Goal: Leave review/rating: Share an evaluation or opinion about a product, service, or content

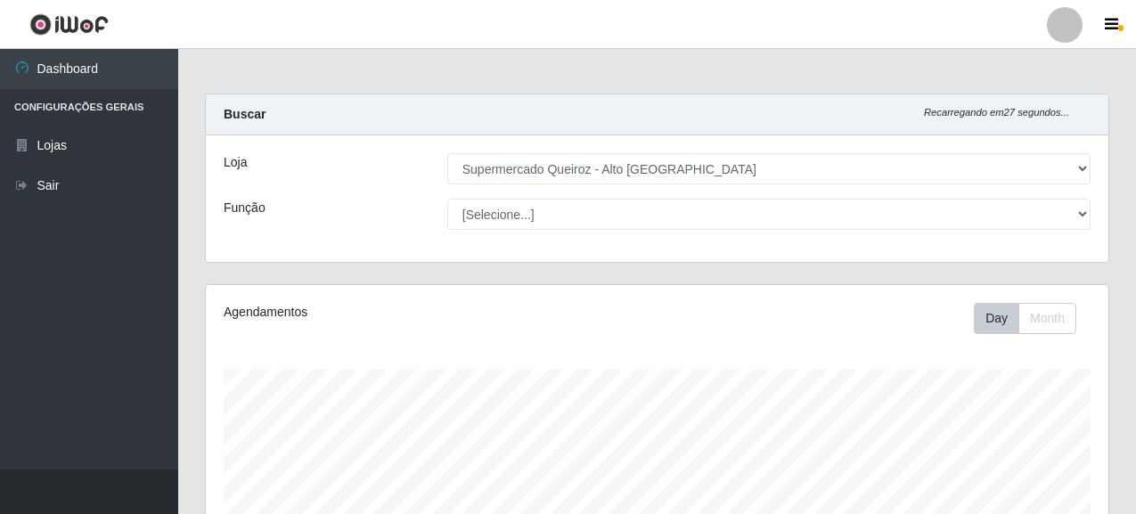
select select "496"
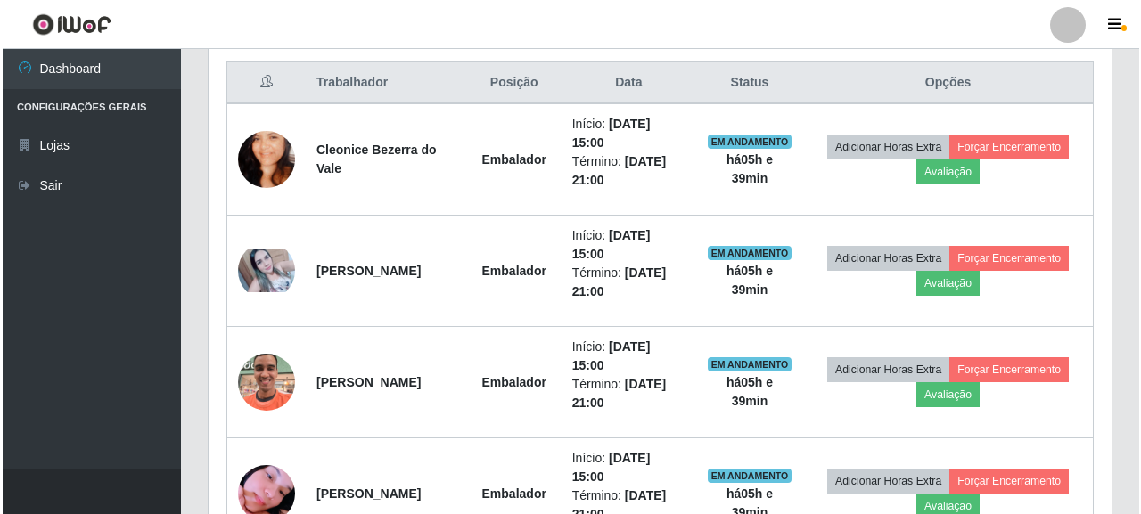
scroll to position [709, 0]
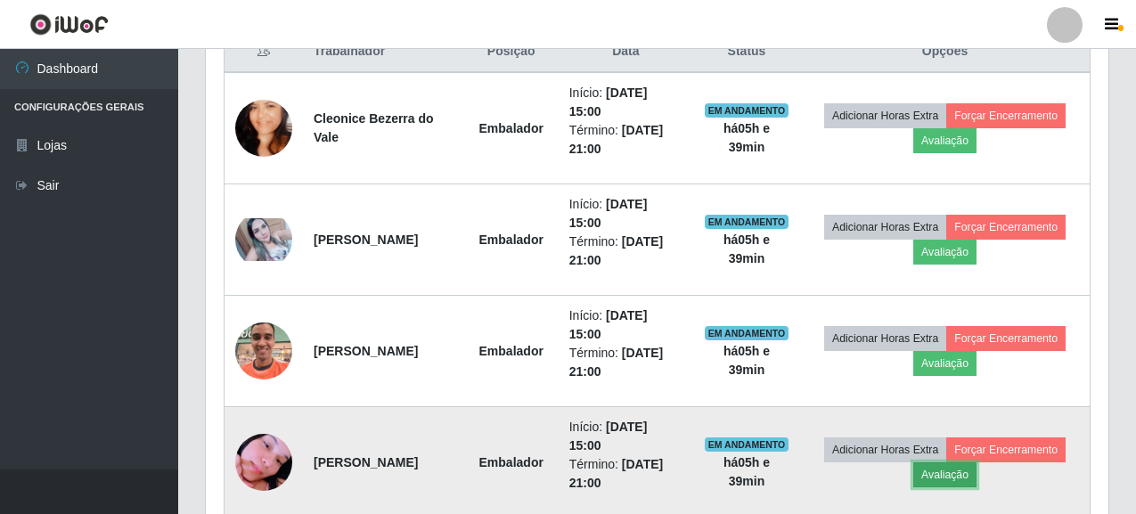
click at [941, 478] on button "Avaliação" at bounding box center [945, 475] width 63 height 25
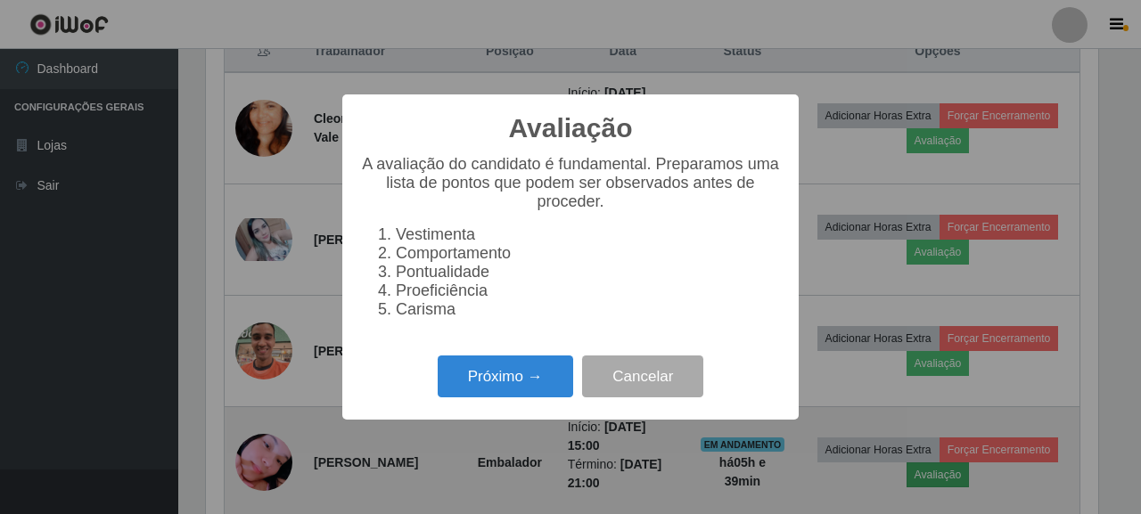
scroll to position [370, 892]
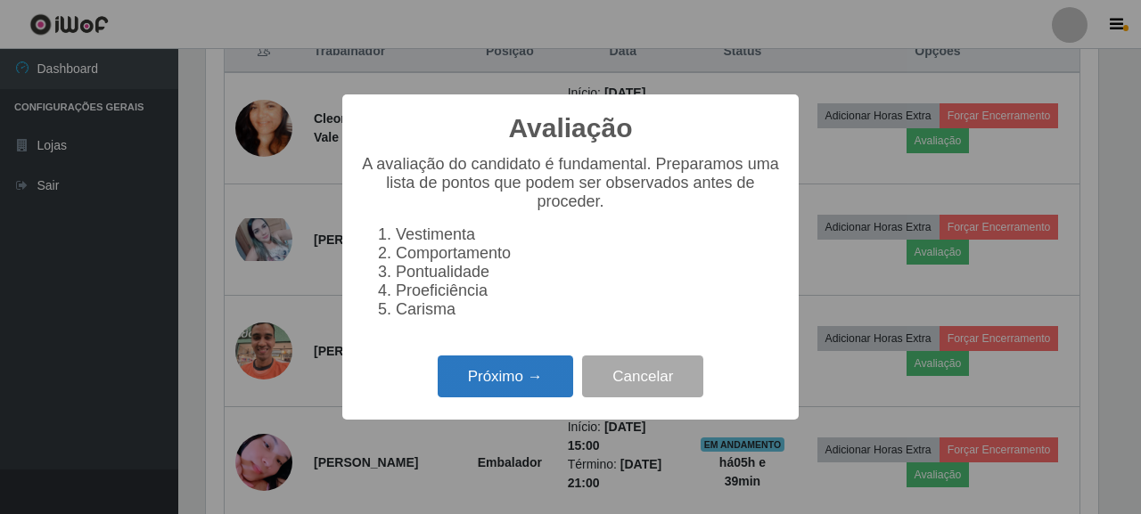
click at [467, 388] on button "Próximo →" at bounding box center [505, 377] width 135 height 42
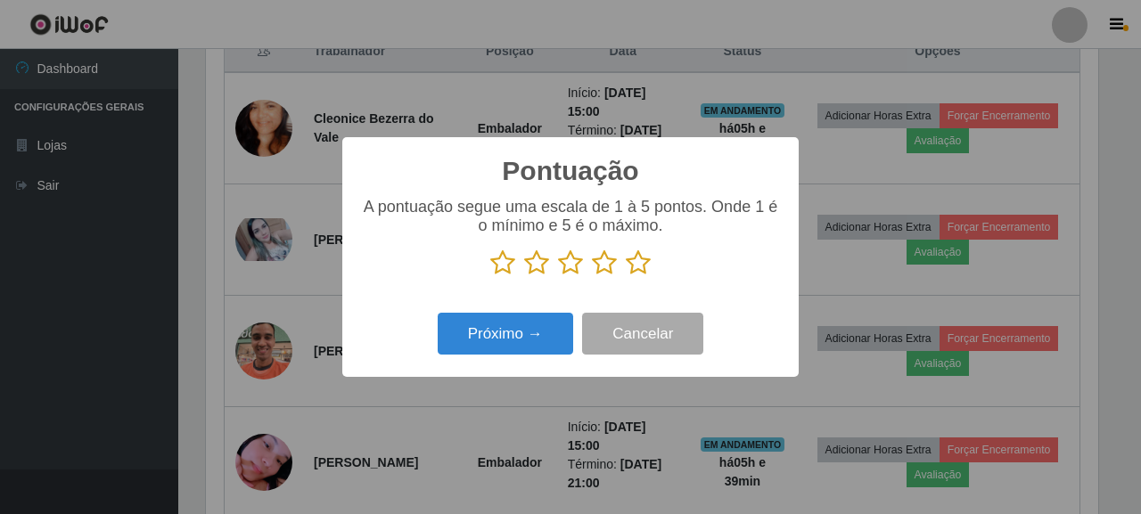
click at [637, 268] on icon at bounding box center [638, 263] width 25 height 27
click at [626, 276] on input "radio" at bounding box center [626, 276] width 0 height 0
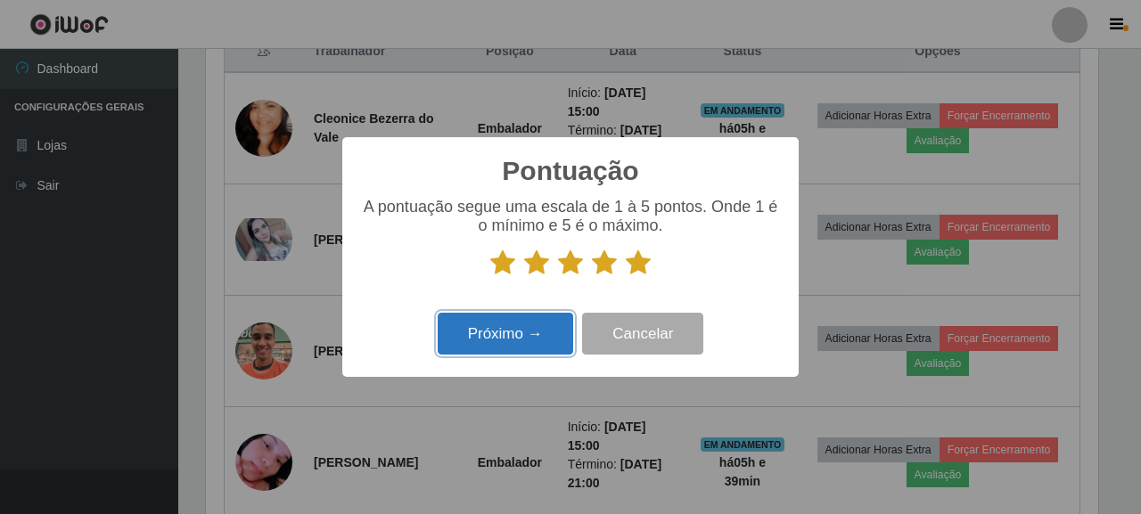
click at [479, 351] on button "Próximo →" at bounding box center [505, 334] width 135 height 42
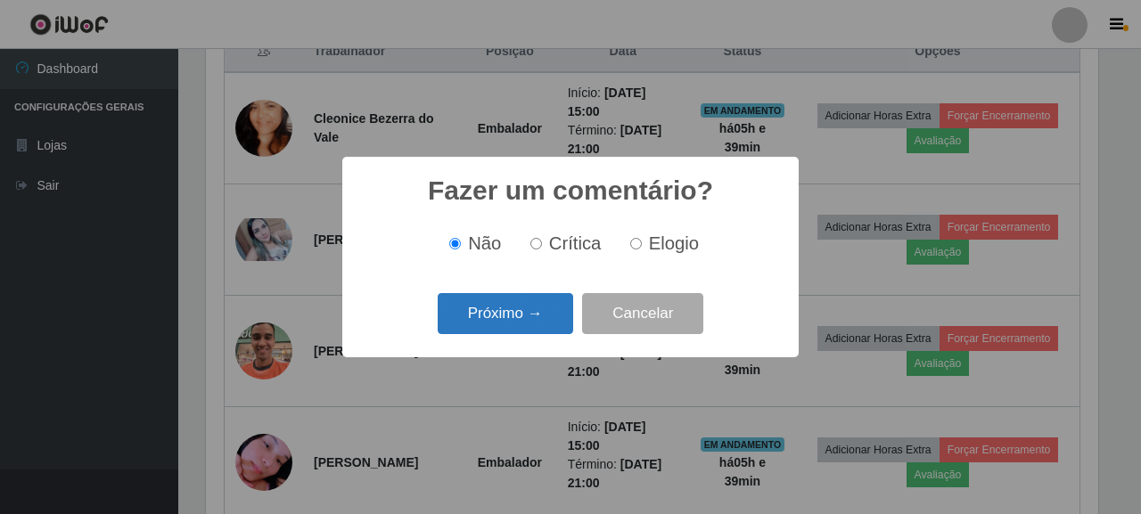
click at [516, 301] on button "Próximo →" at bounding box center [505, 314] width 135 height 42
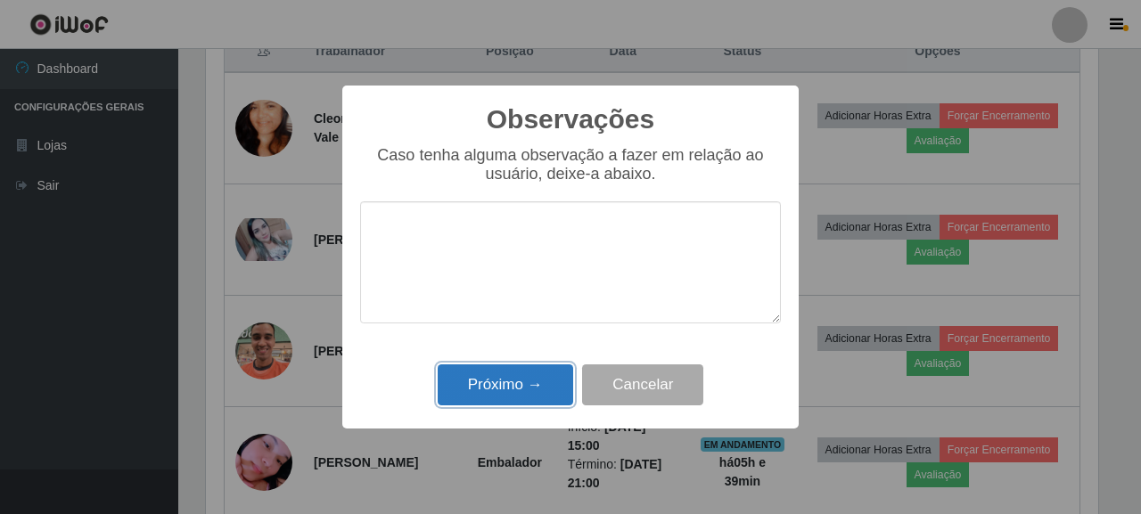
click at [533, 388] on button "Próximo →" at bounding box center [505, 386] width 135 height 42
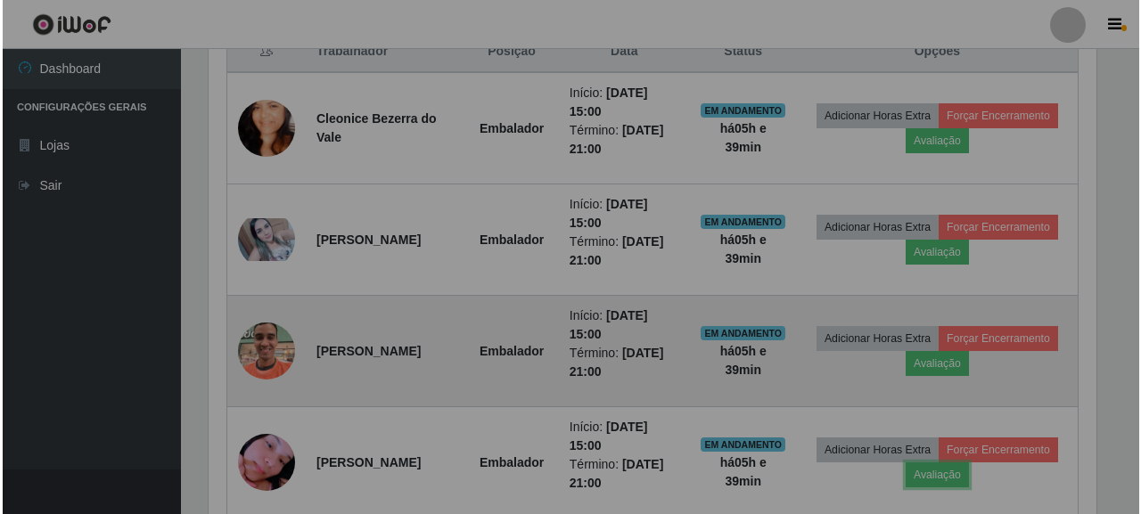
scroll to position [370, 903]
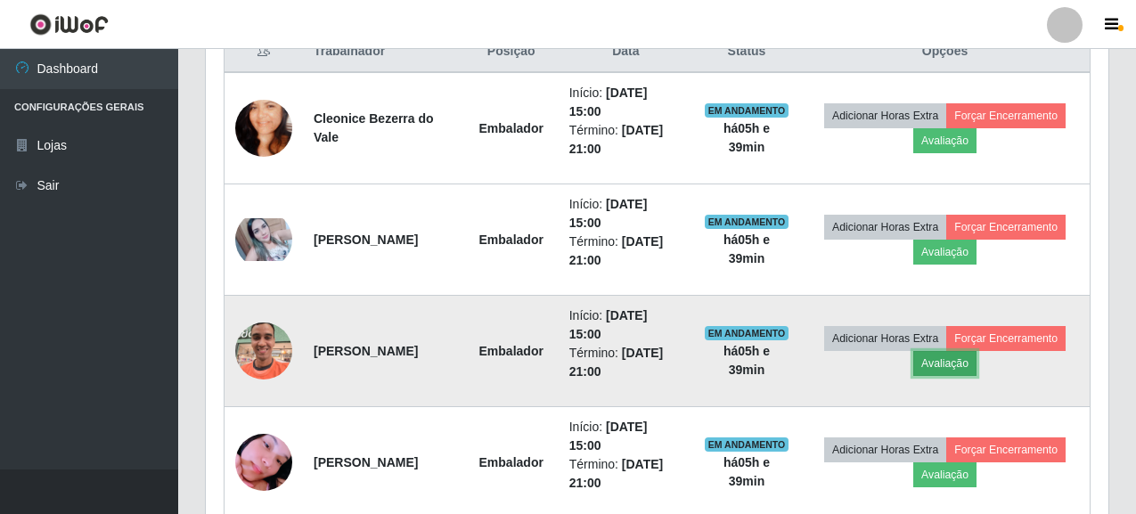
click at [949, 356] on button "Avaliação" at bounding box center [945, 363] width 63 height 25
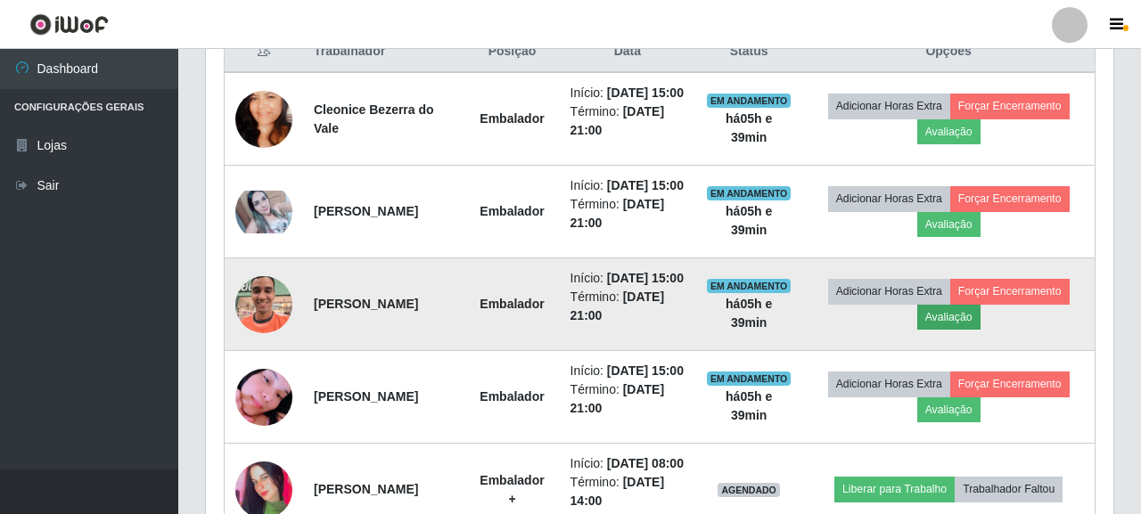
scroll to position [370, 892]
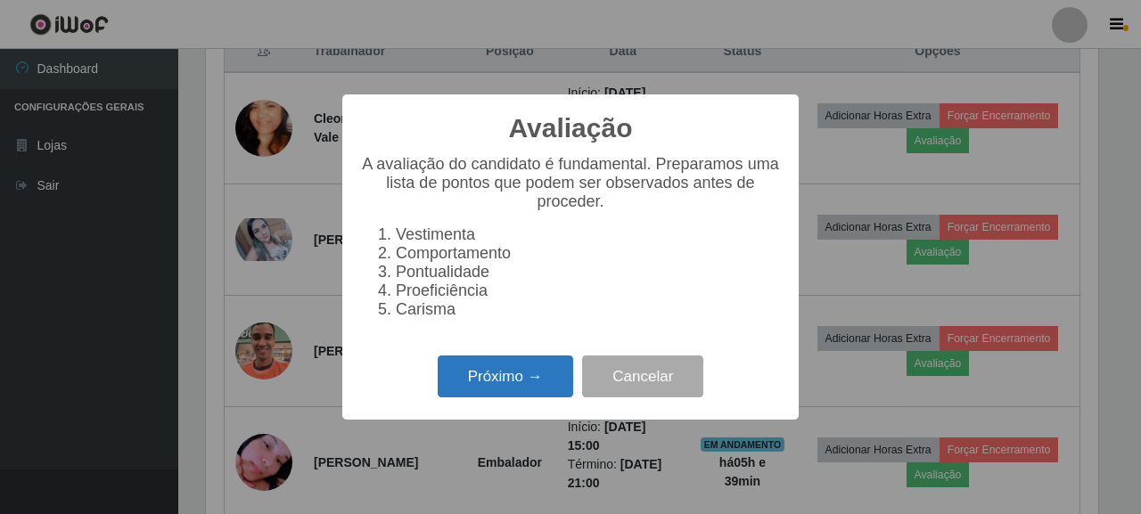
click at [488, 393] on button "Próximo →" at bounding box center [505, 377] width 135 height 42
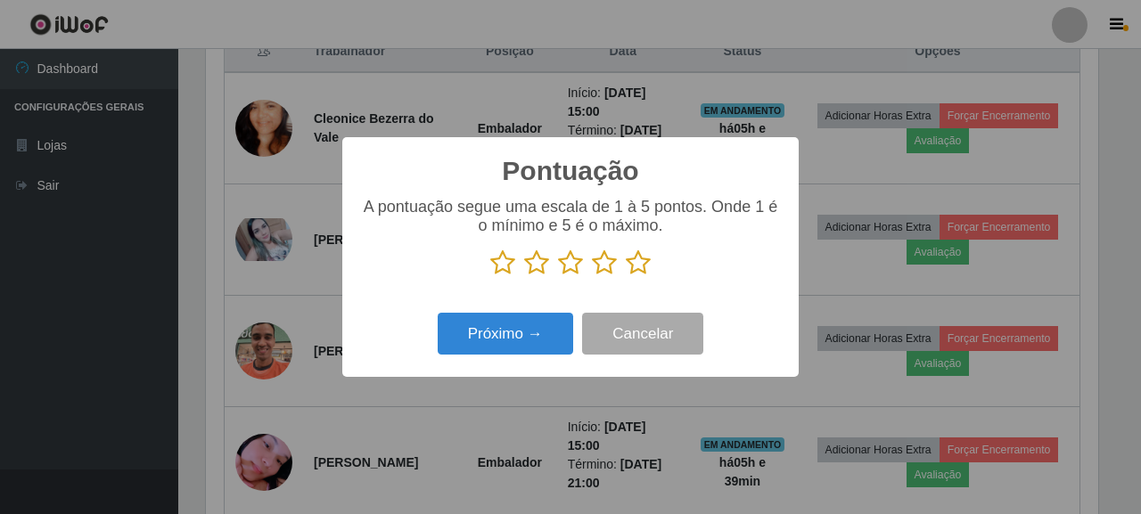
scroll to position [890904, 890382]
click at [641, 251] on icon at bounding box center [638, 263] width 25 height 27
click at [626, 276] on input "radio" at bounding box center [626, 276] width 0 height 0
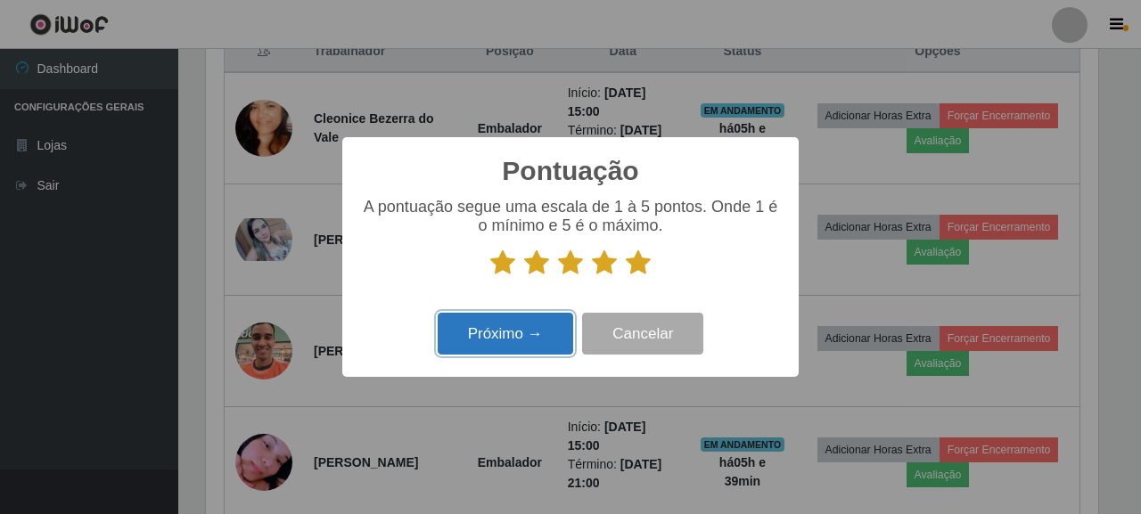
click at [553, 329] on button "Próximo →" at bounding box center [505, 334] width 135 height 42
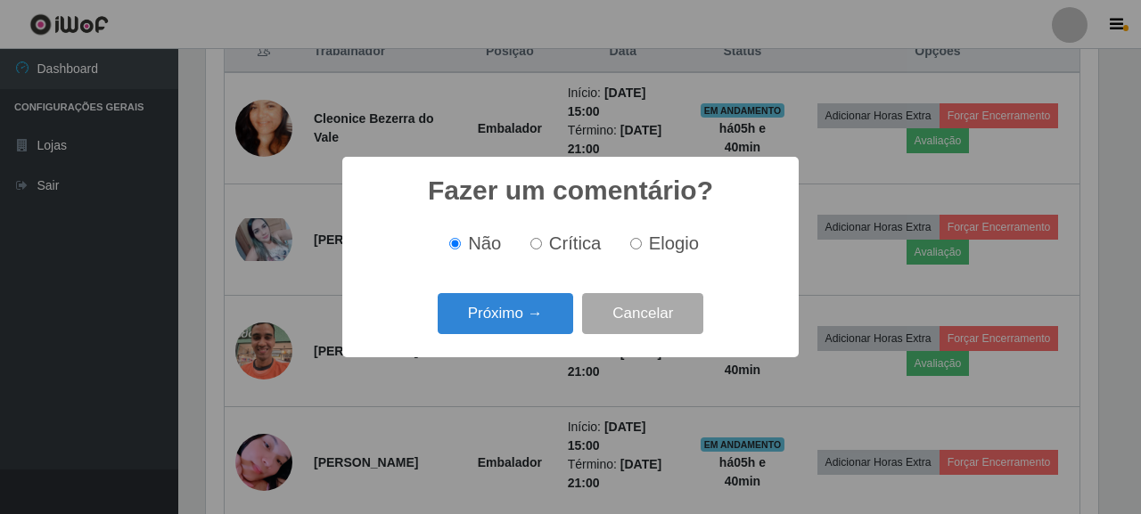
click at [553, 329] on button "Próximo →" at bounding box center [505, 314] width 135 height 42
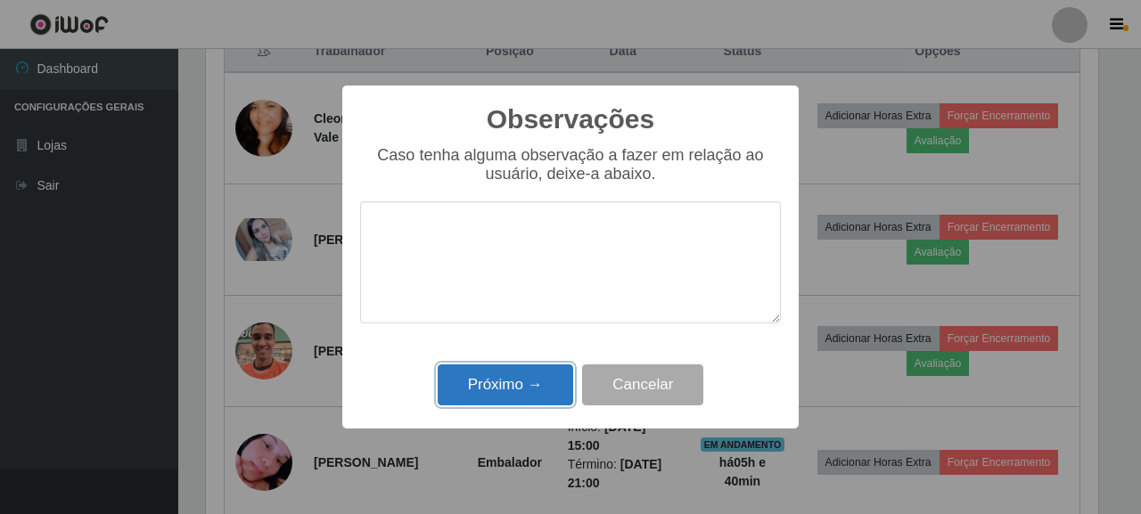
click at [515, 378] on button "Próximo →" at bounding box center [505, 386] width 135 height 42
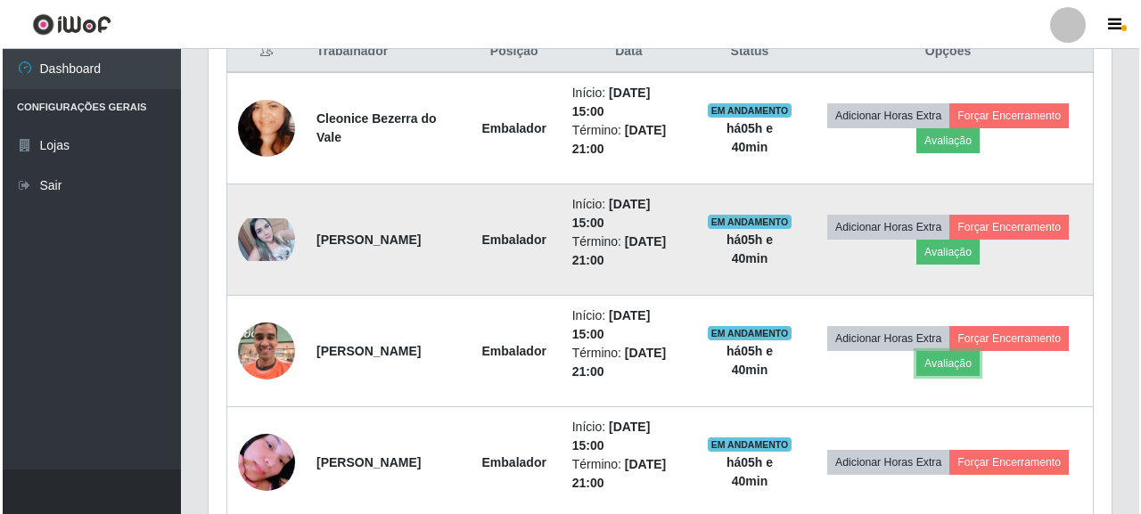
scroll to position [370, 903]
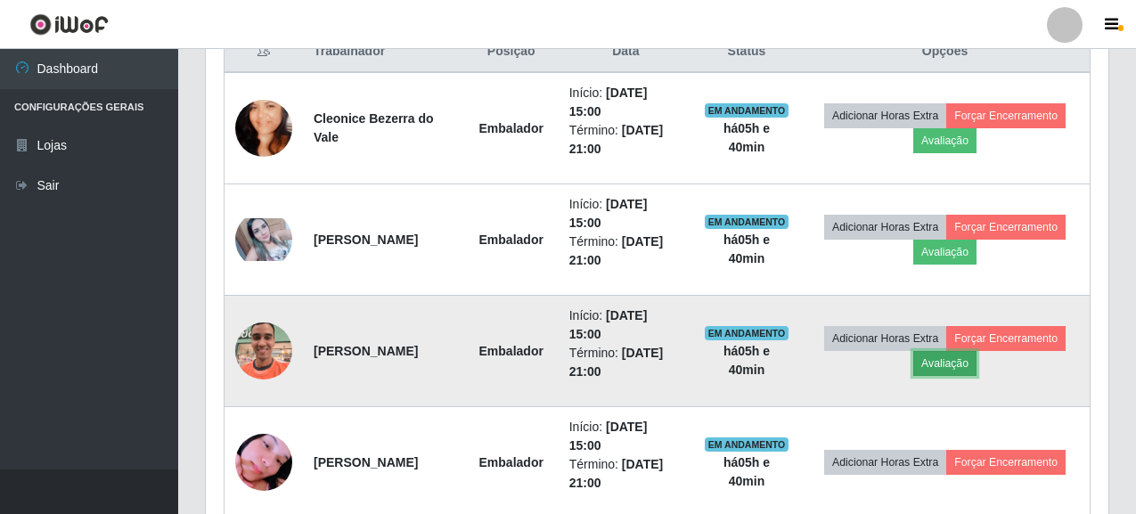
click at [950, 362] on button "Avaliação" at bounding box center [945, 363] width 63 height 25
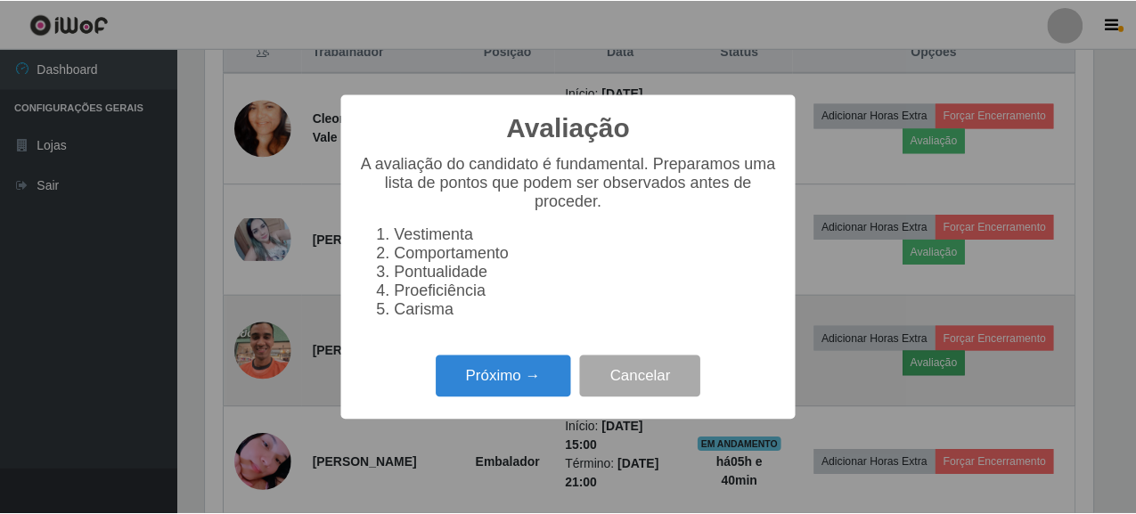
scroll to position [370, 892]
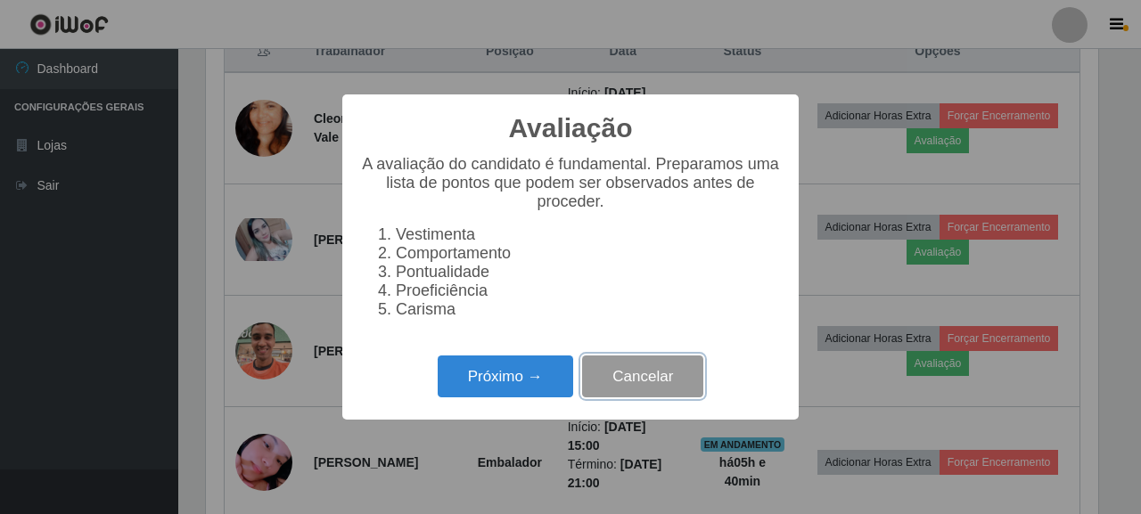
click at [662, 384] on button "Cancelar" at bounding box center [642, 377] width 121 height 42
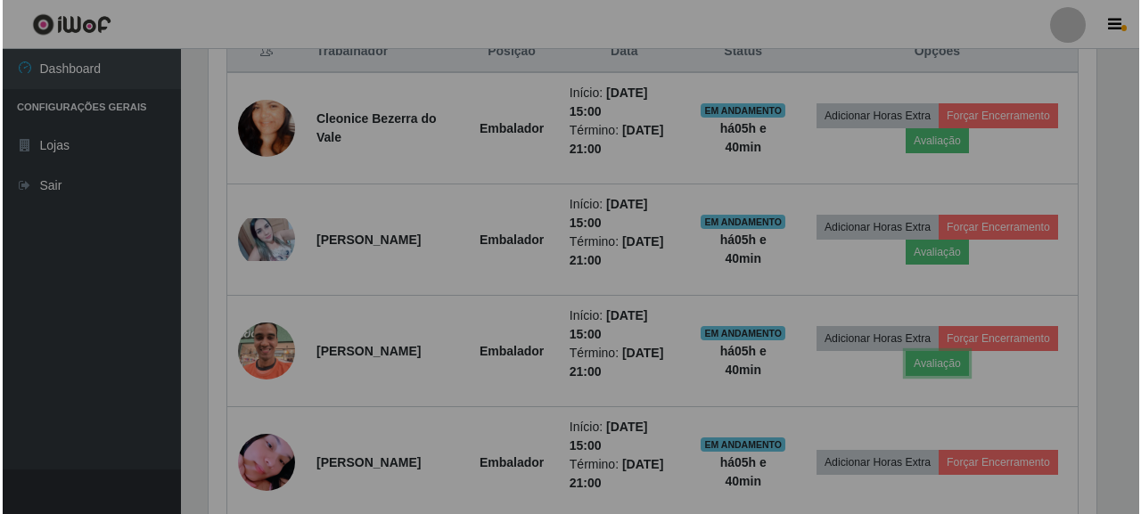
scroll to position [370, 903]
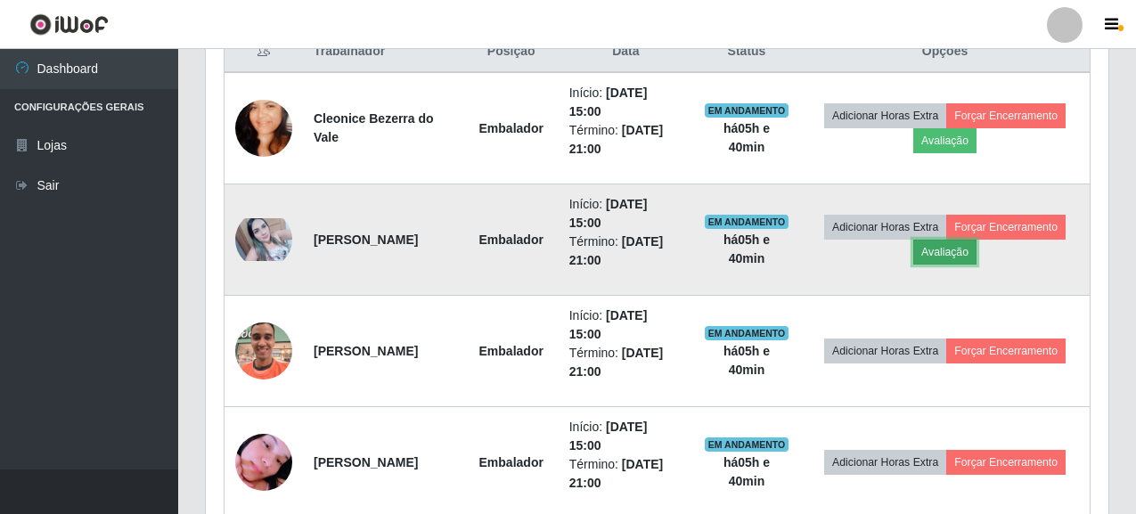
click at [966, 244] on button "Avaliação" at bounding box center [945, 252] width 63 height 25
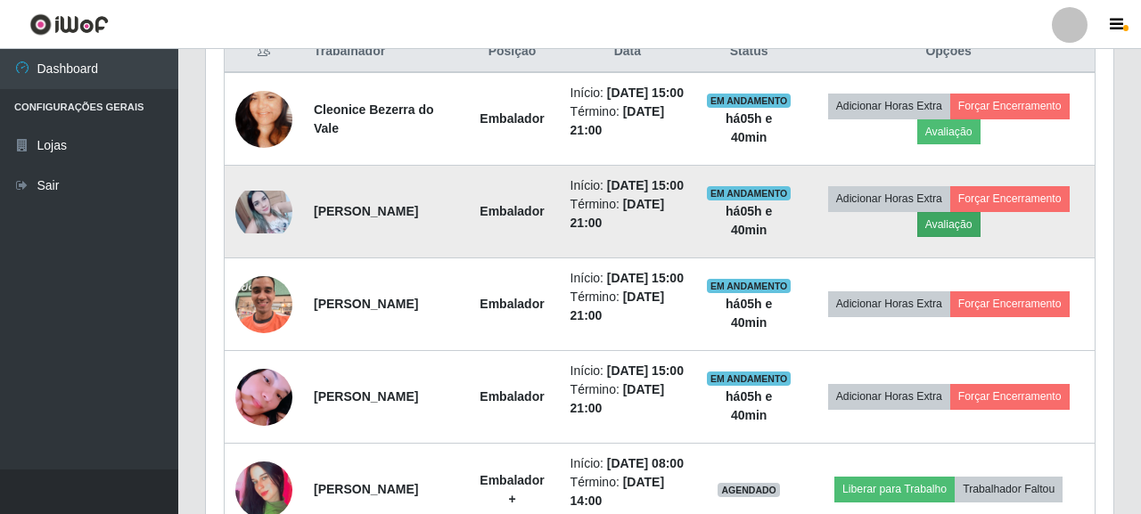
scroll to position [370, 892]
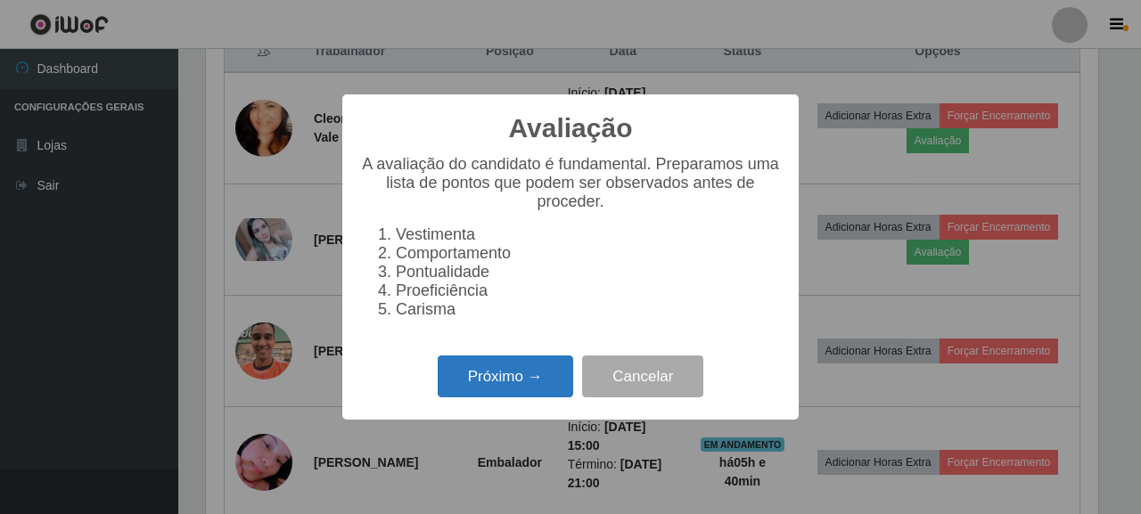
click at [476, 386] on button "Próximo →" at bounding box center [505, 377] width 135 height 42
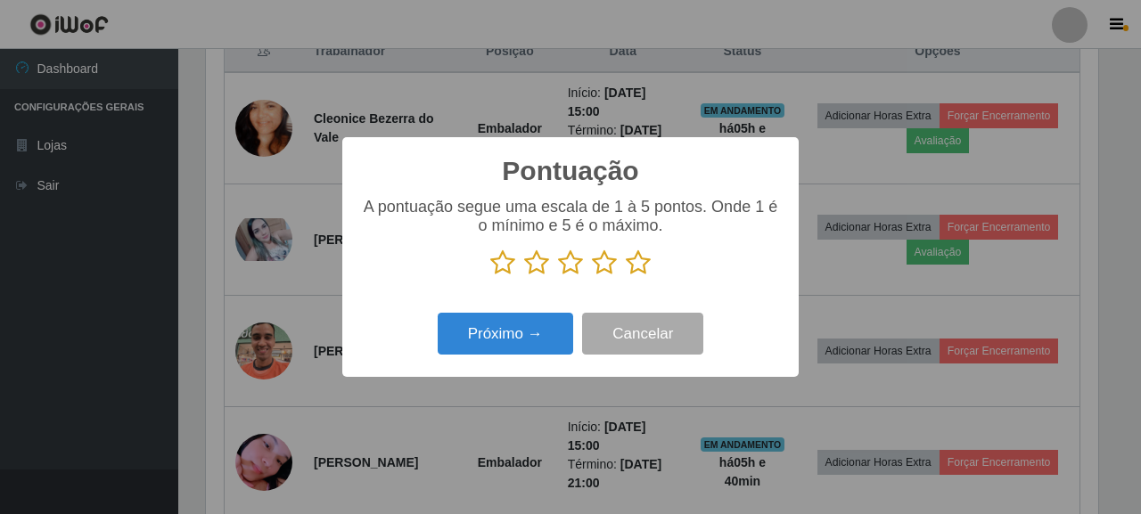
scroll to position [890904, 890382]
click at [644, 260] on icon at bounding box center [638, 263] width 25 height 27
click at [626, 276] on input "radio" at bounding box center [626, 276] width 0 height 0
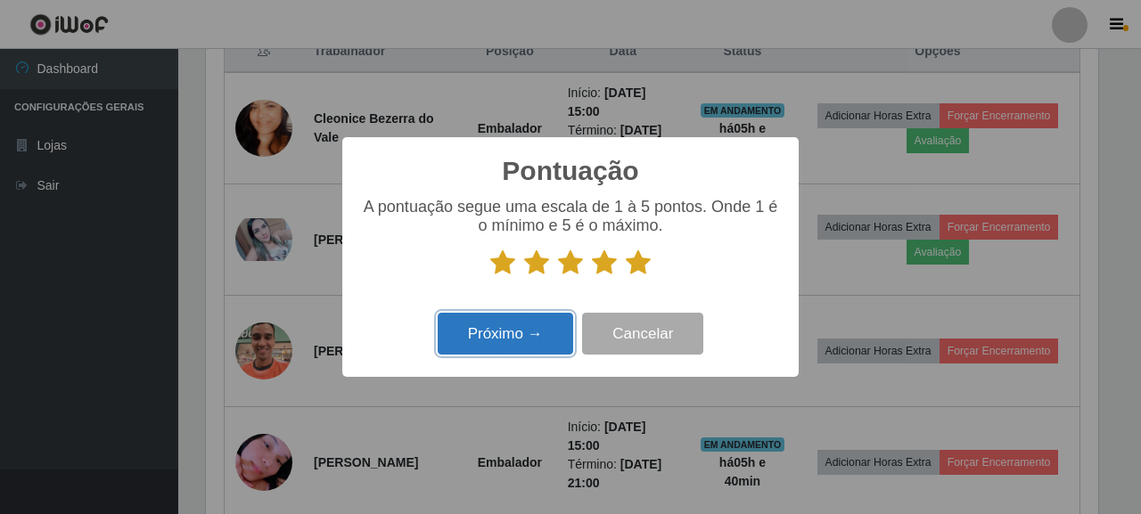
click at [500, 341] on button "Próximo →" at bounding box center [505, 334] width 135 height 42
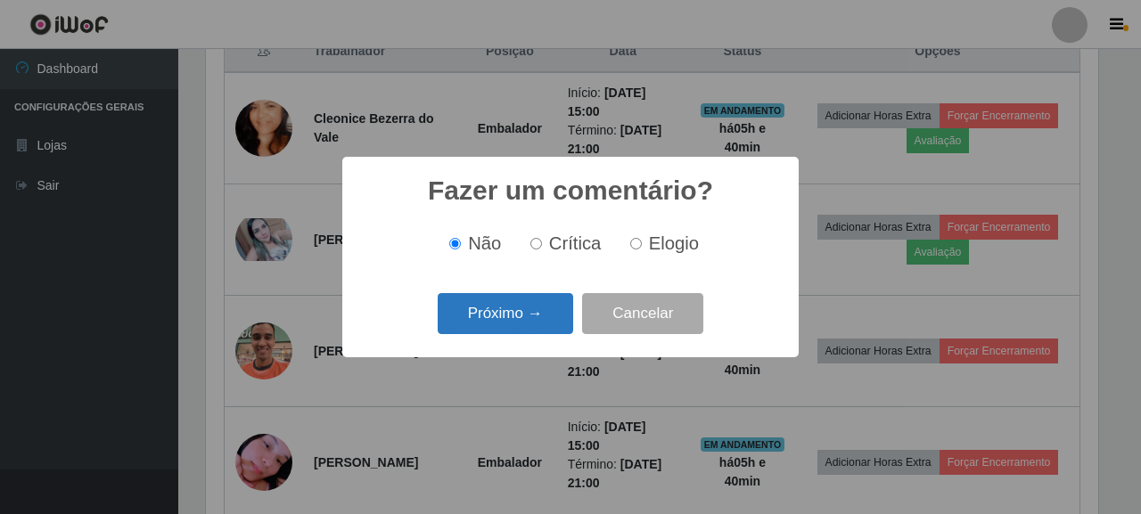
click at [510, 318] on button "Próximo →" at bounding box center [505, 314] width 135 height 42
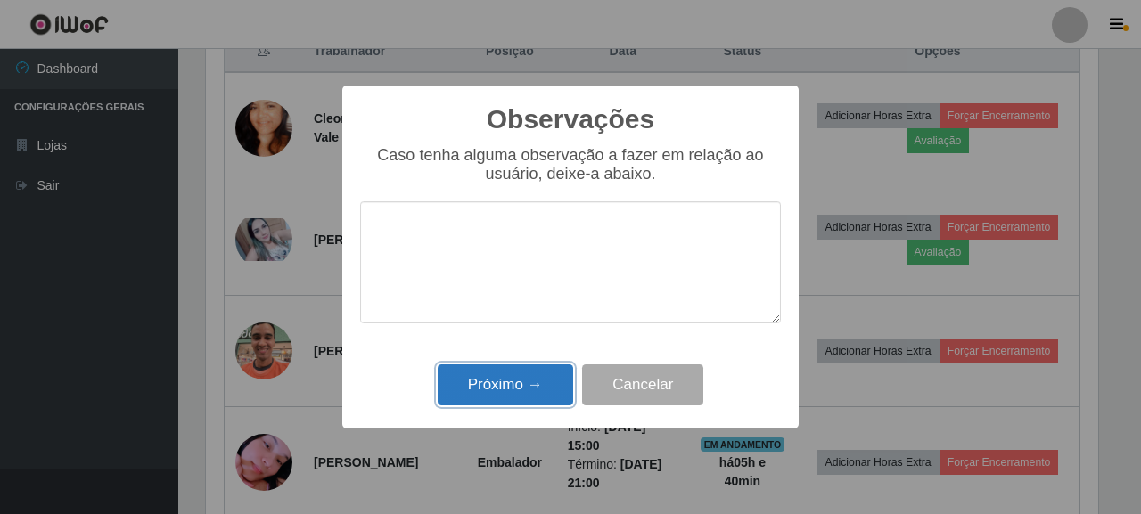
click at [550, 380] on button "Próximo →" at bounding box center [505, 386] width 135 height 42
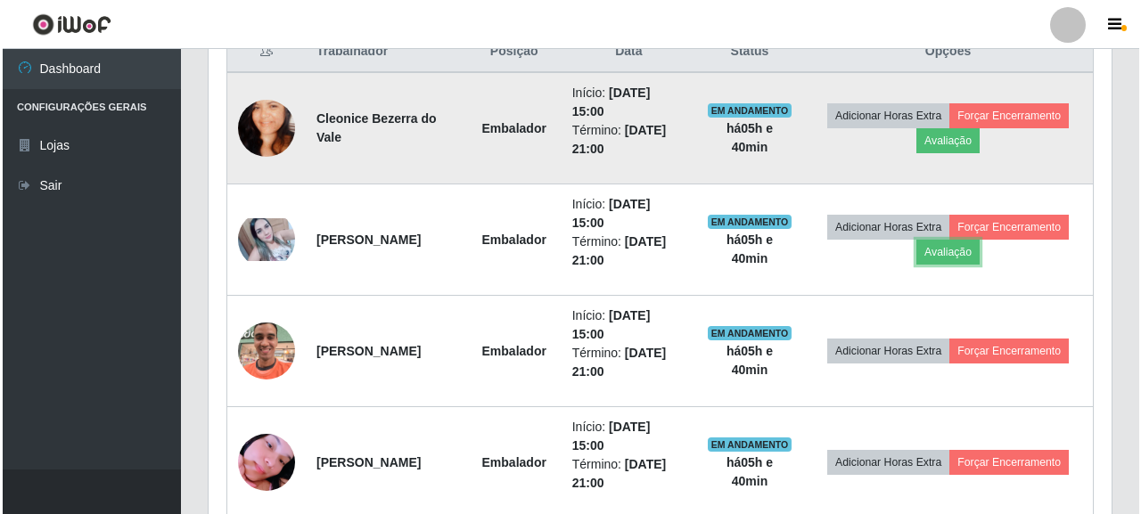
scroll to position [370, 903]
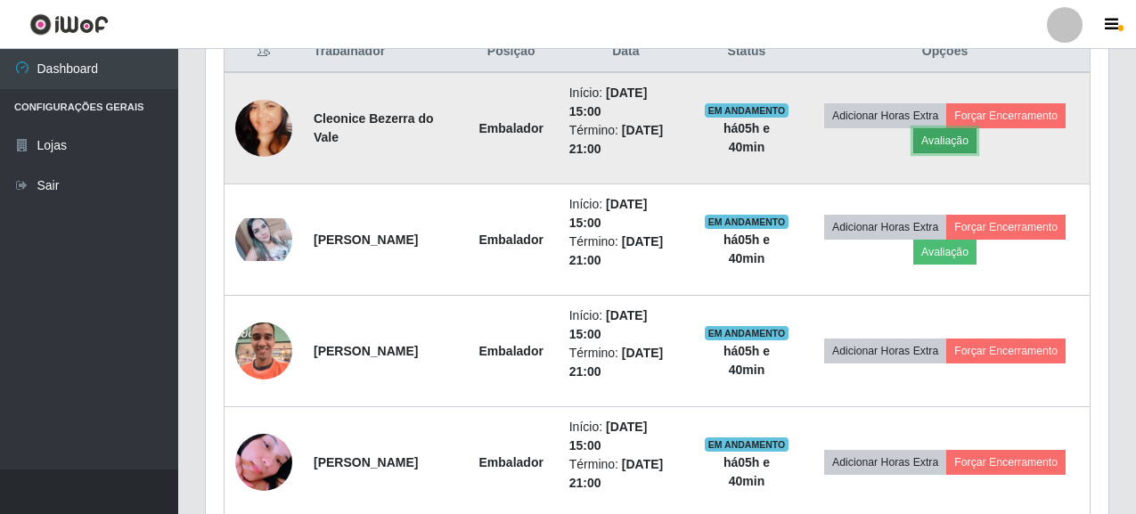
click at [974, 143] on button "Avaliação" at bounding box center [945, 140] width 63 height 25
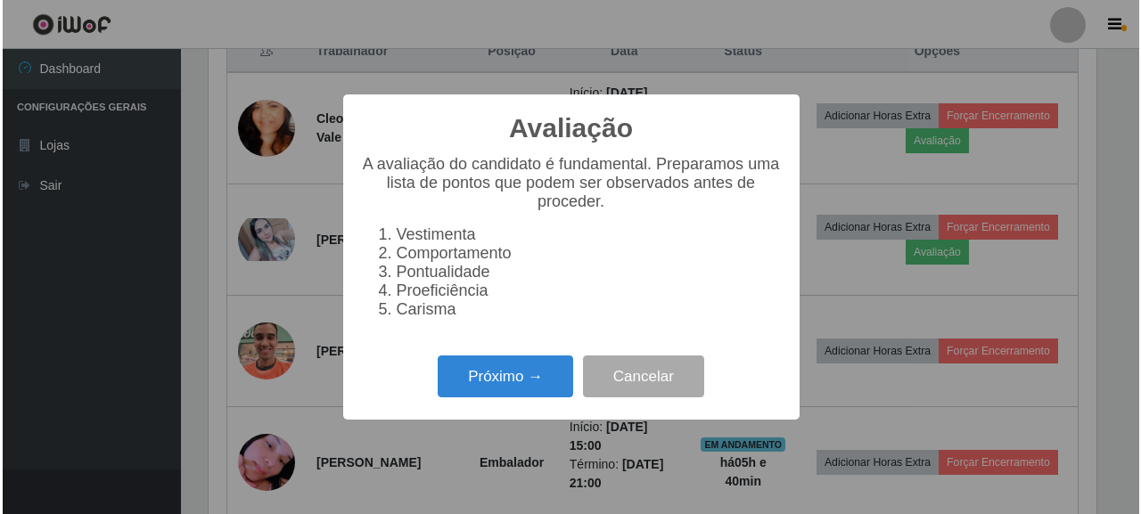
scroll to position [370, 892]
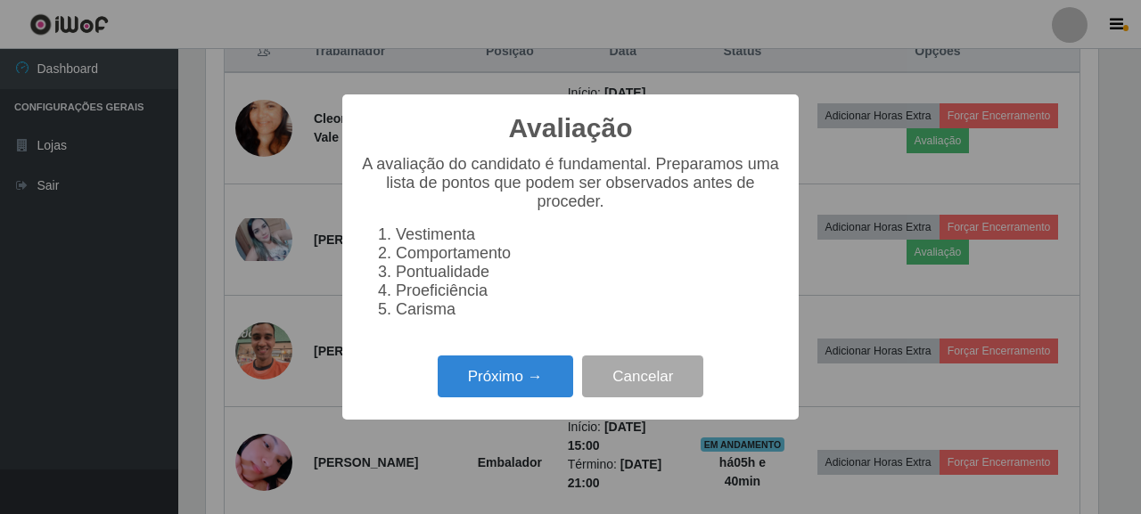
click at [488, 365] on div "Próximo → Cancelar" at bounding box center [570, 376] width 421 height 51
click at [512, 373] on button "Próximo →" at bounding box center [505, 377] width 135 height 42
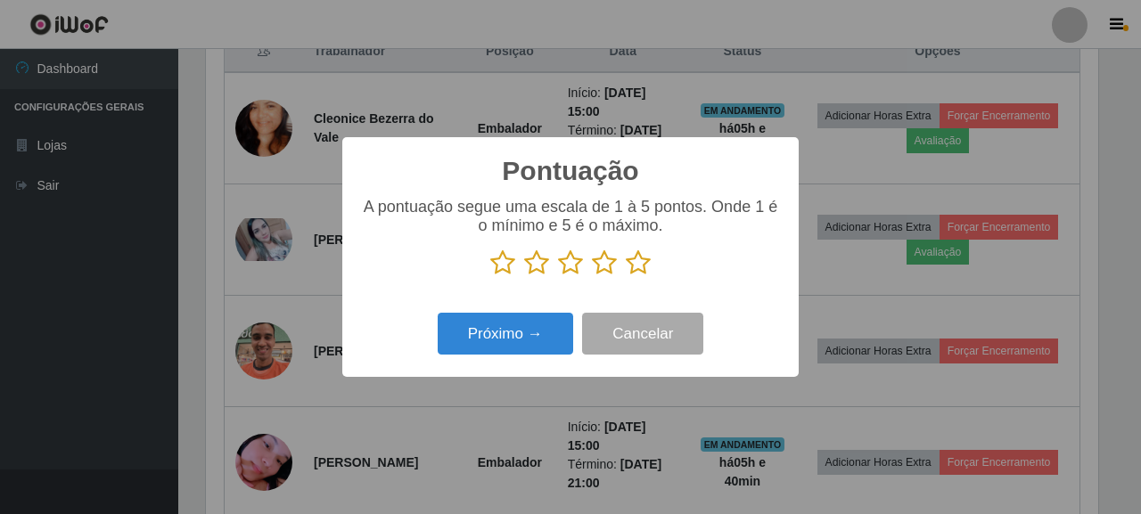
click at [634, 263] on icon at bounding box center [638, 263] width 25 height 27
click at [626, 276] on input "radio" at bounding box center [626, 276] width 0 height 0
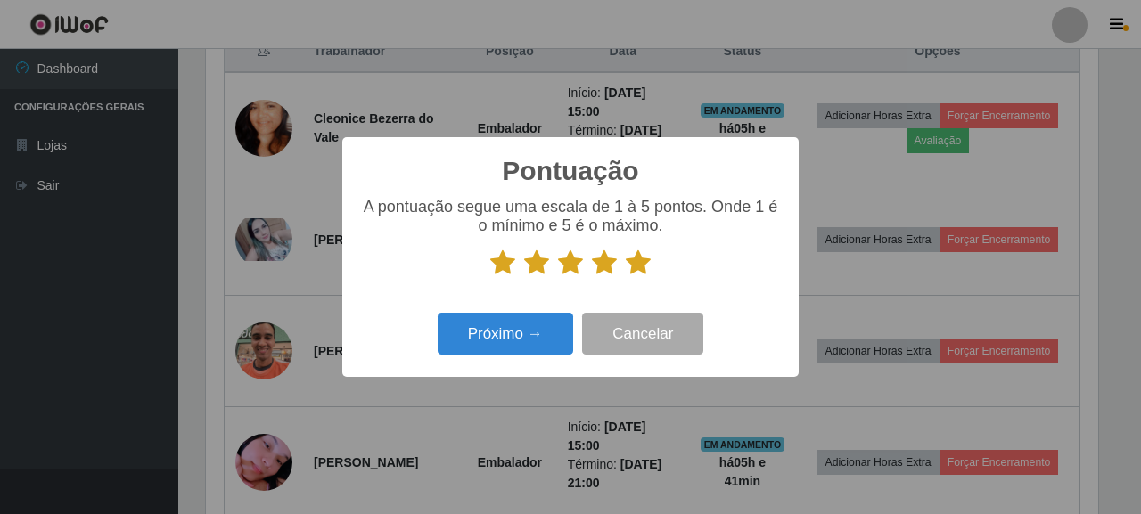
click at [543, 313] on div "Próximo → Cancelar" at bounding box center [570, 333] width 421 height 51
click at [537, 326] on button "Próximo →" at bounding box center [505, 334] width 135 height 42
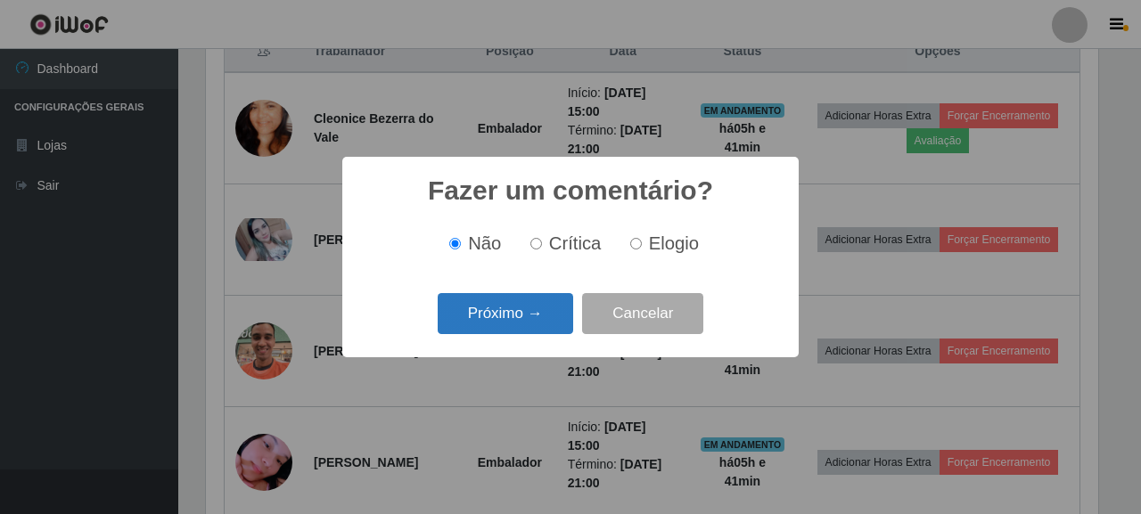
click at [510, 313] on button "Próximo →" at bounding box center [505, 314] width 135 height 42
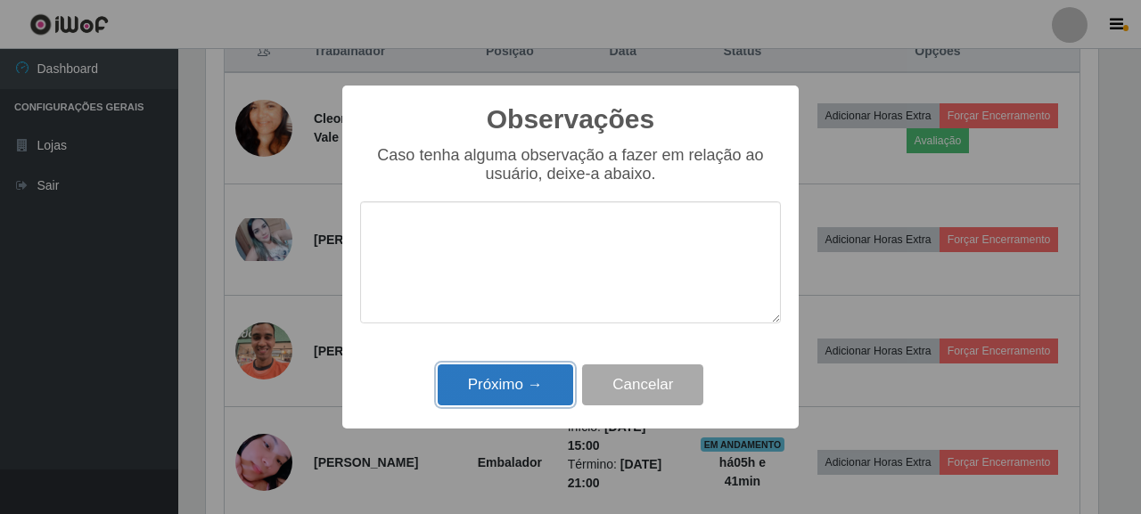
click at [512, 377] on button "Próximo →" at bounding box center [505, 386] width 135 height 42
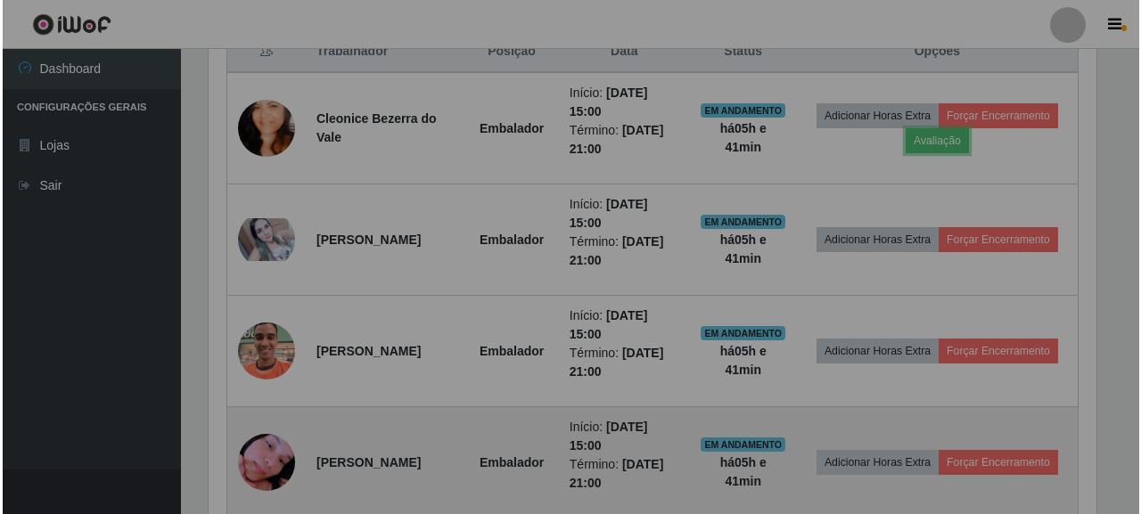
scroll to position [370, 903]
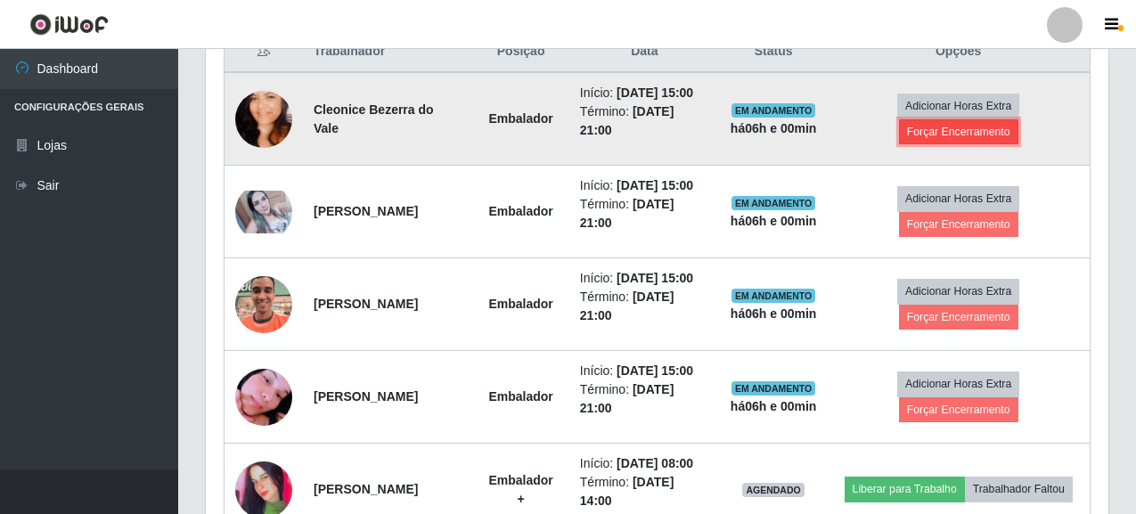
click at [984, 135] on button "Forçar Encerramento" at bounding box center [958, 131] width 119 height 25
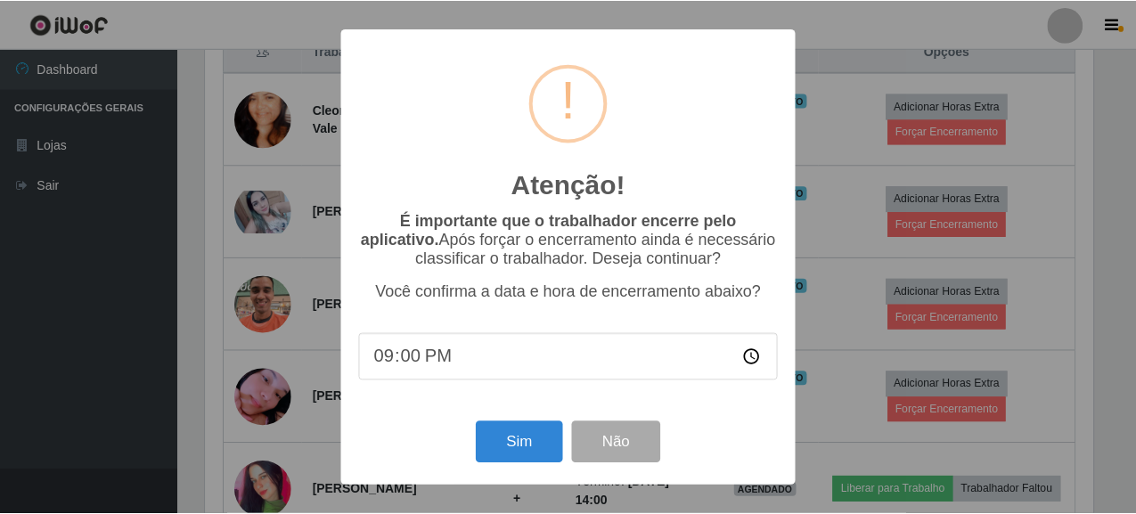
scroll to position [370, 892]
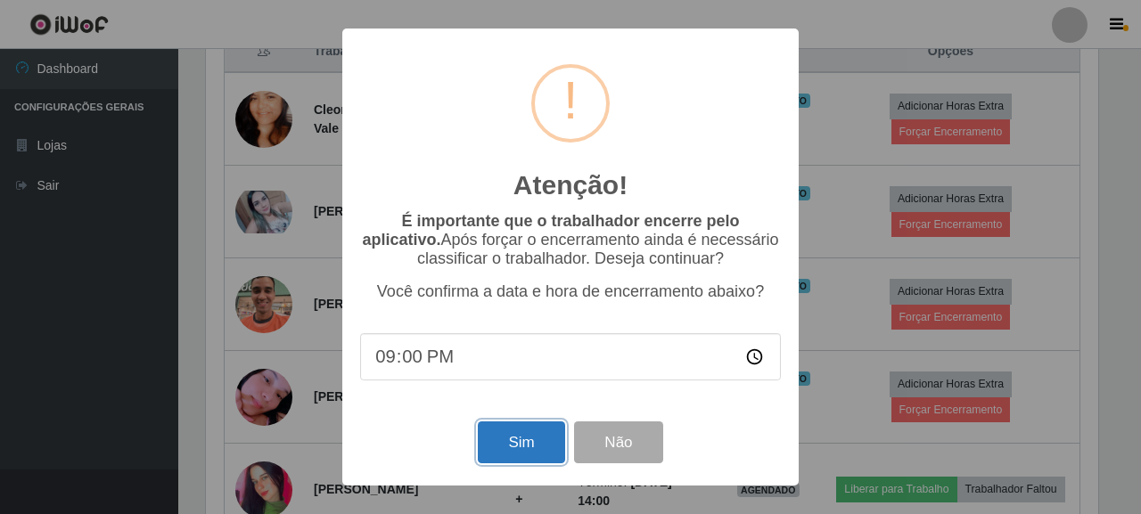
click at [519, 437] on button "Sim" at bounding box center [521, 443] width 86 height 42
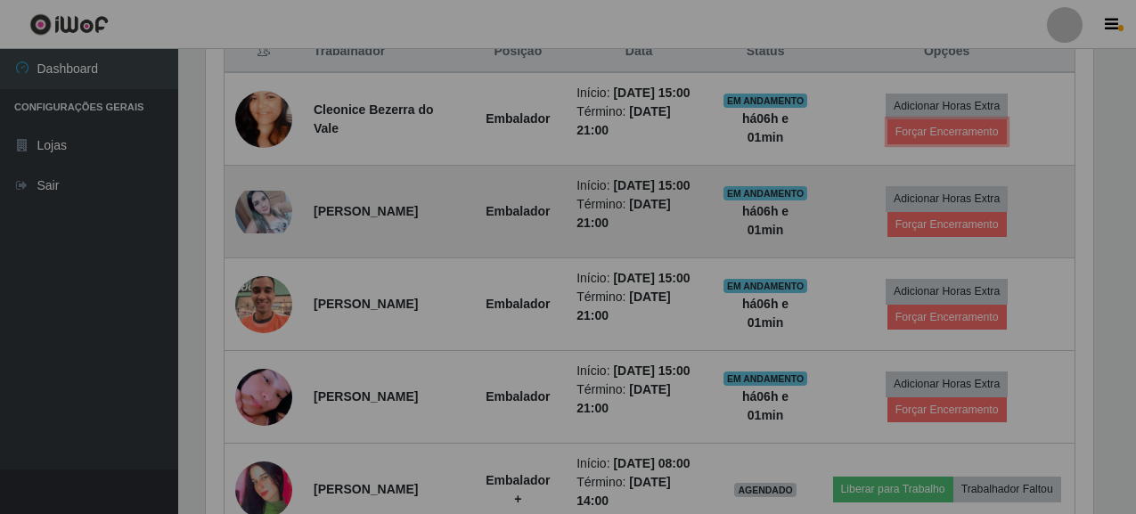
scroll to position [370, 903]
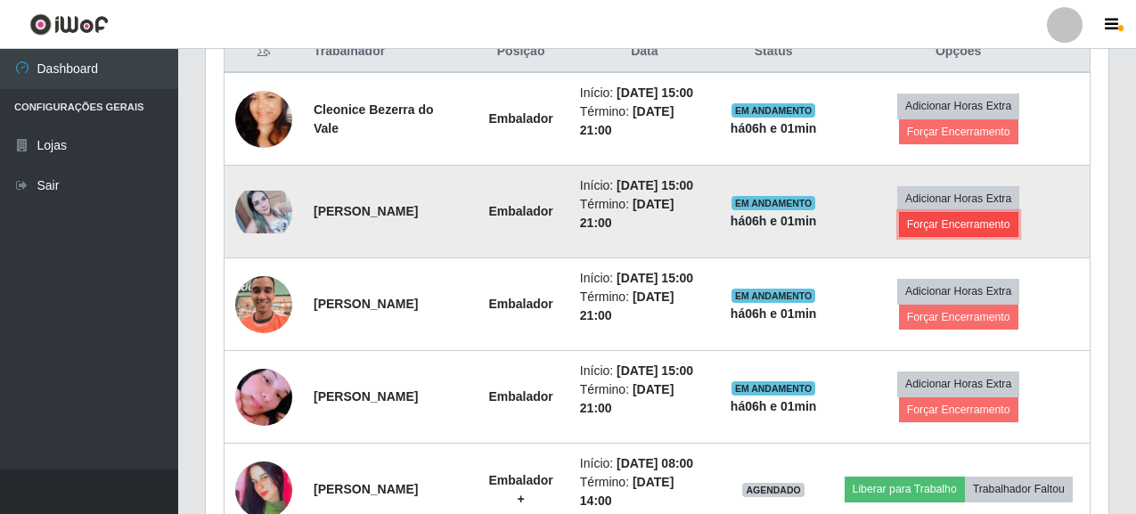
click at [968, 237] on button "Forçar Encerramento" at bounding box center [958, 224] width 119 height 25
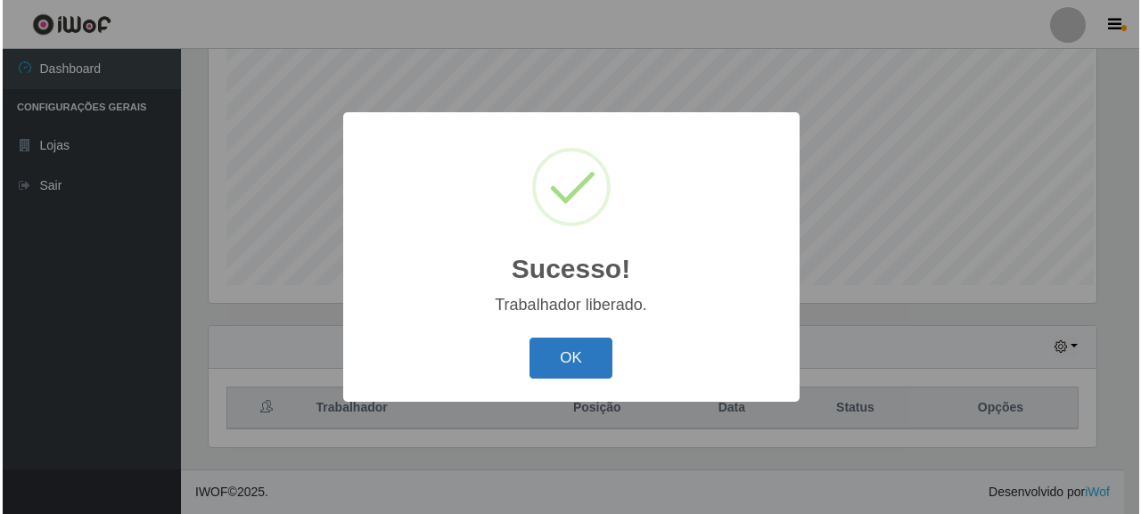
scroll to position [370, 892]
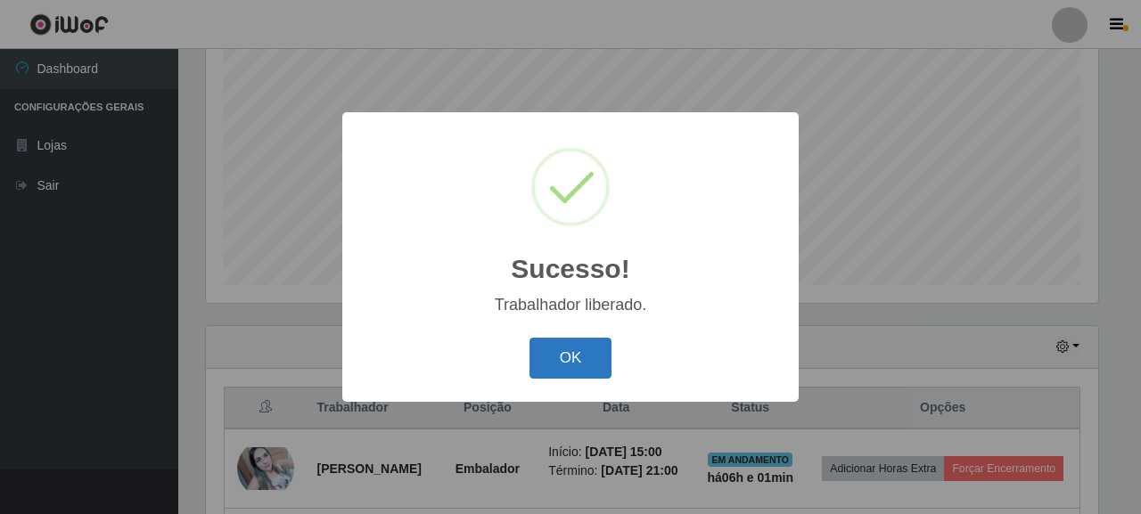
click at [549, 343] on button "OK" at bounding box center [570, 359] width 83 height 42
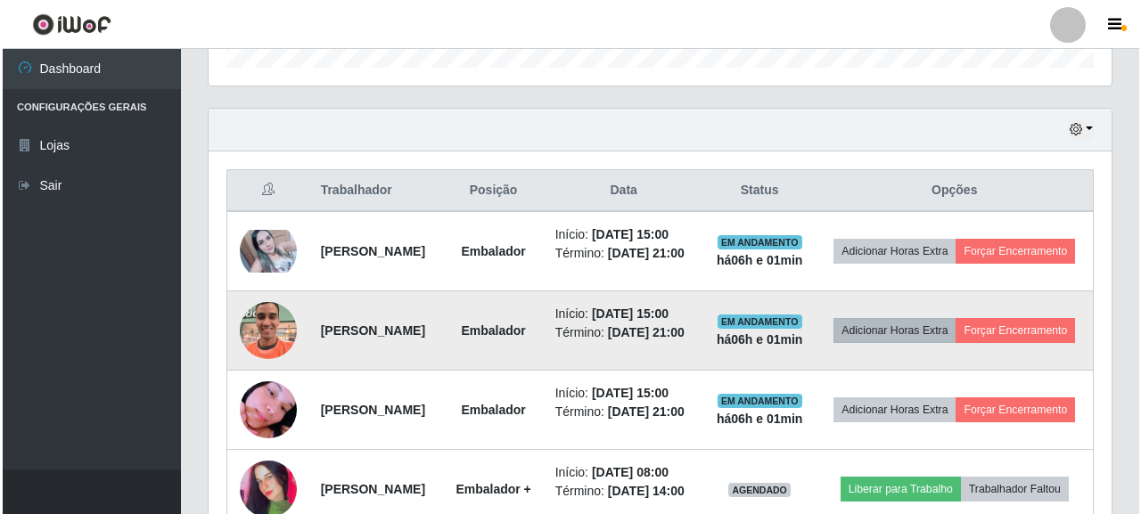
scroll to position [619, 0]
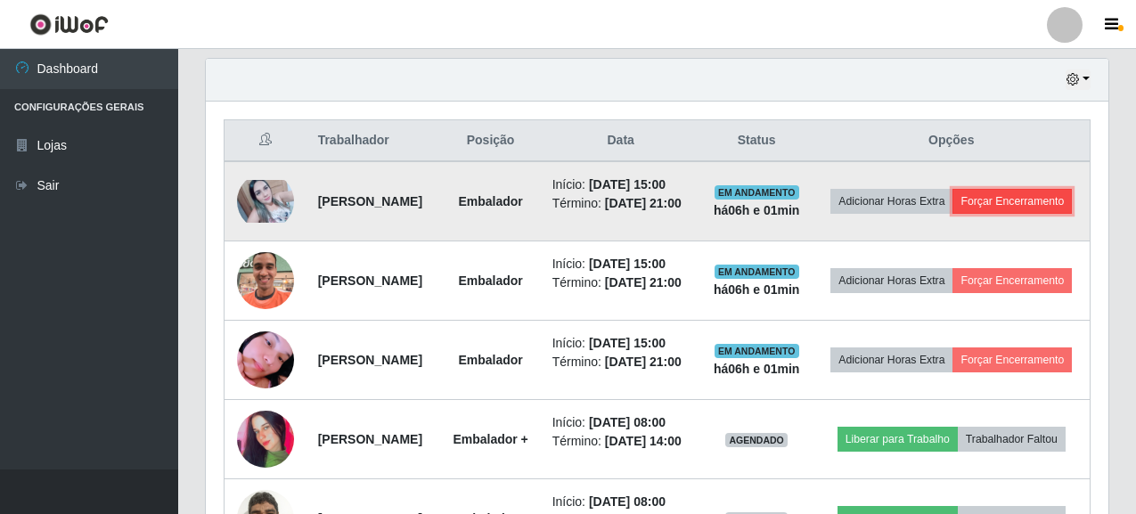
click at [965, 214] on button "Forçar Encerramento" at bounding box center [1012, 201] width 119 height 25
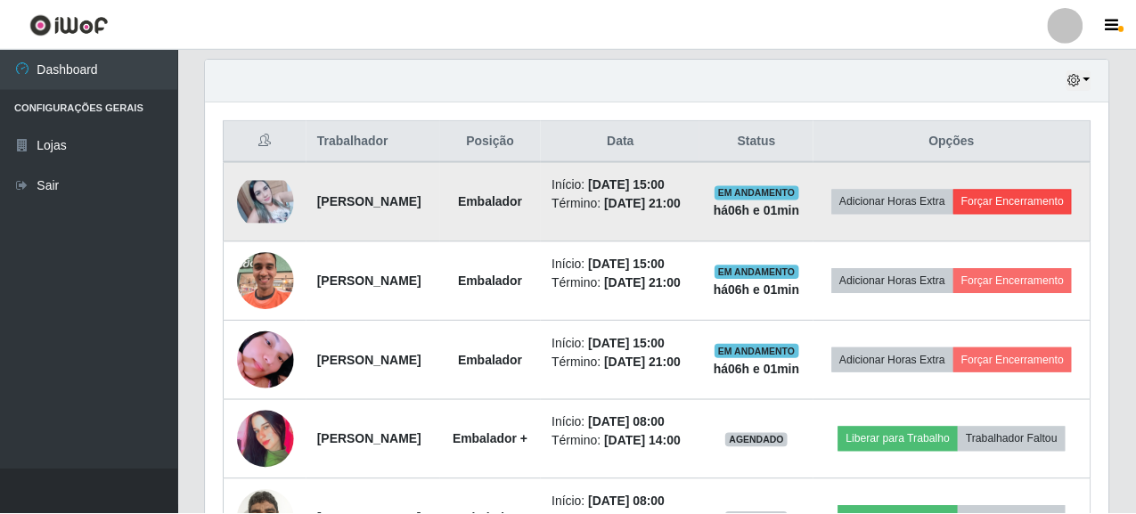
scroll to position [370, 892]
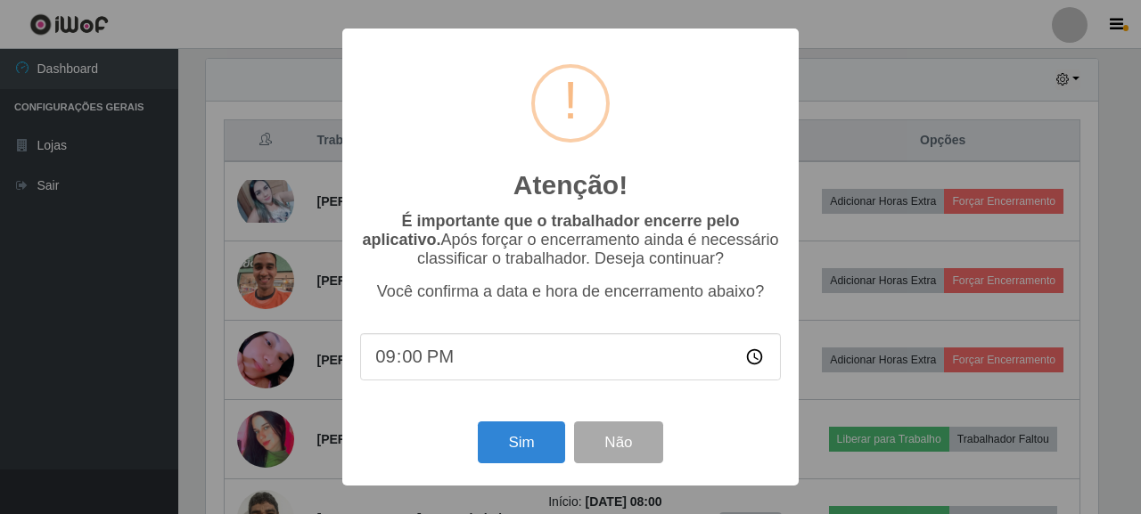
click at [540, 422] on div "Sim Não" at bounding box center [570, 442] width 421 height 51
click at [532, 437] on button "Sim" at bounding box center [521, 443] width 86 height 42
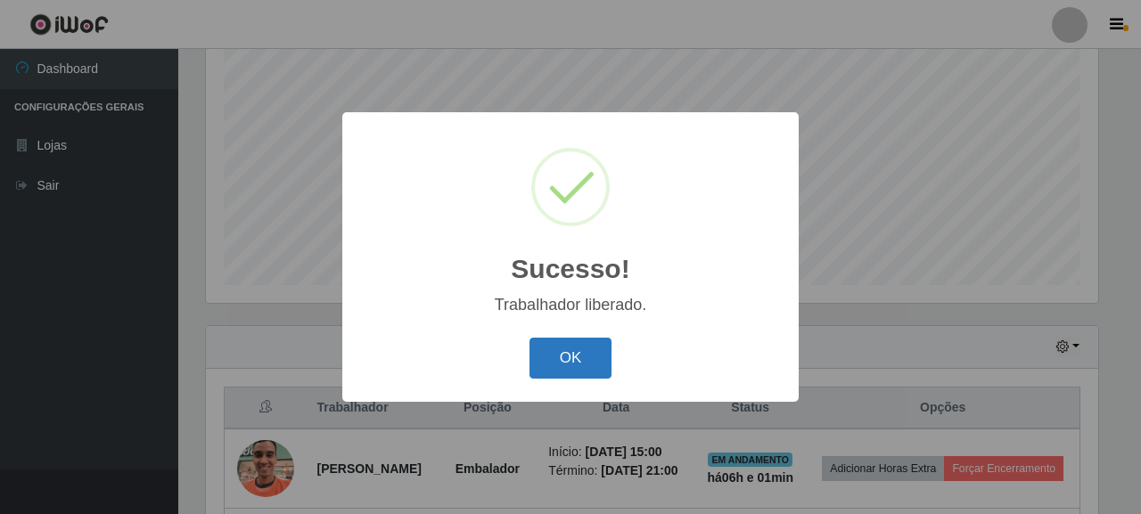
click at [559, 355] on button "OK" at bounding box center [570, 359] width 83 height 42
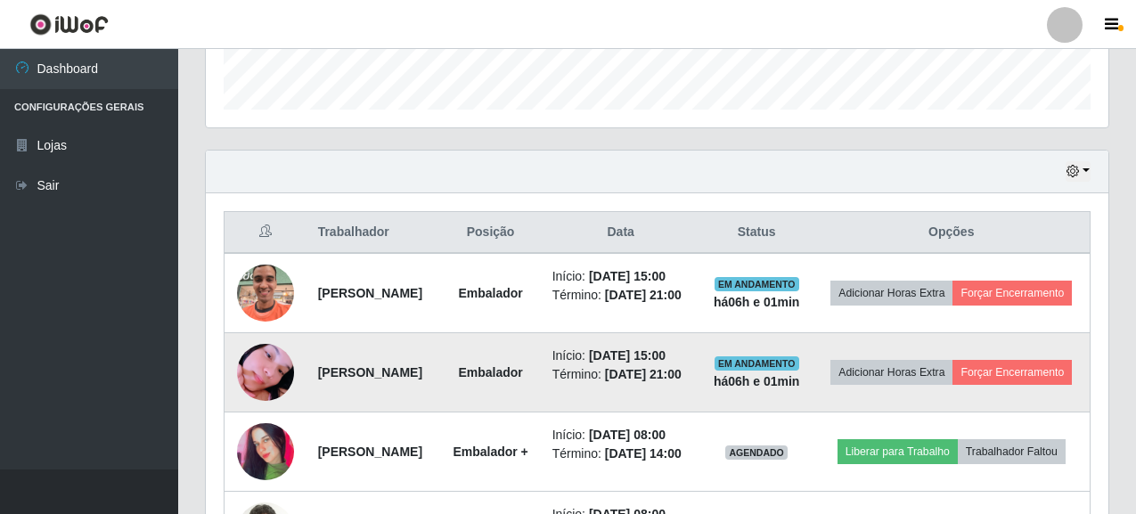
scroll to position [530, 0]
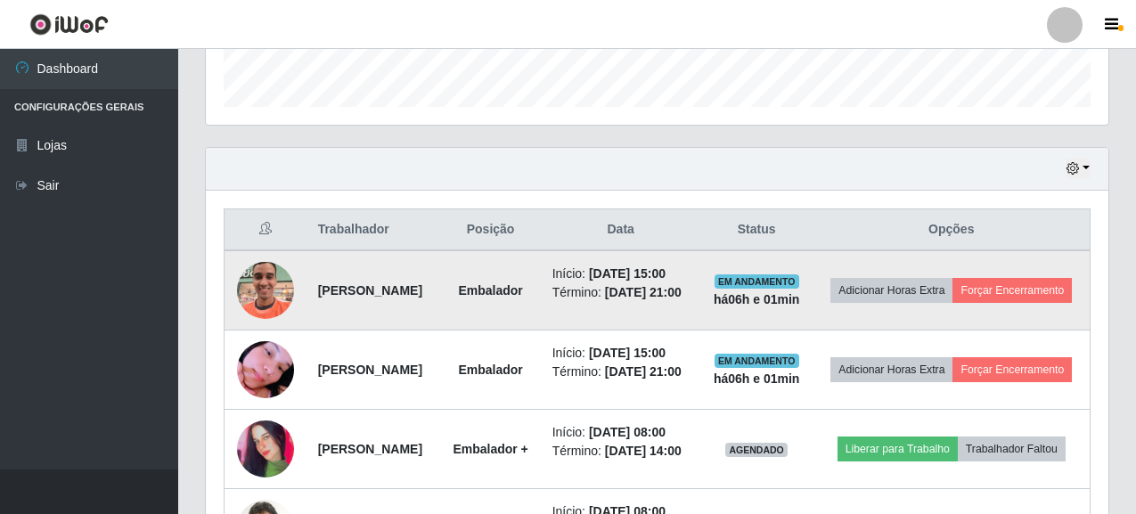
click at [952, 324] on td "Adicionar Horas Extra Forçar Encerramento" at bounding box center [952, 290] width 277 height 80
click at [953, 303] on button "Forçar Encerramento" at bounding box center [1012, 290] width 119 height 25
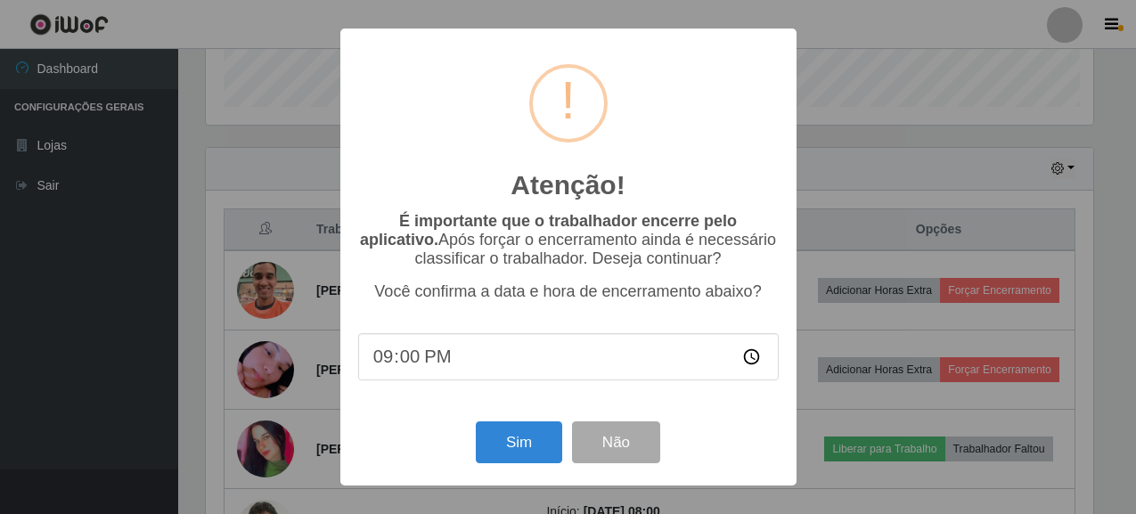
scroll to position [370, 892]
click at [526, 447] on button "Sim" at bounding box center [521, 443] width 86 height 42
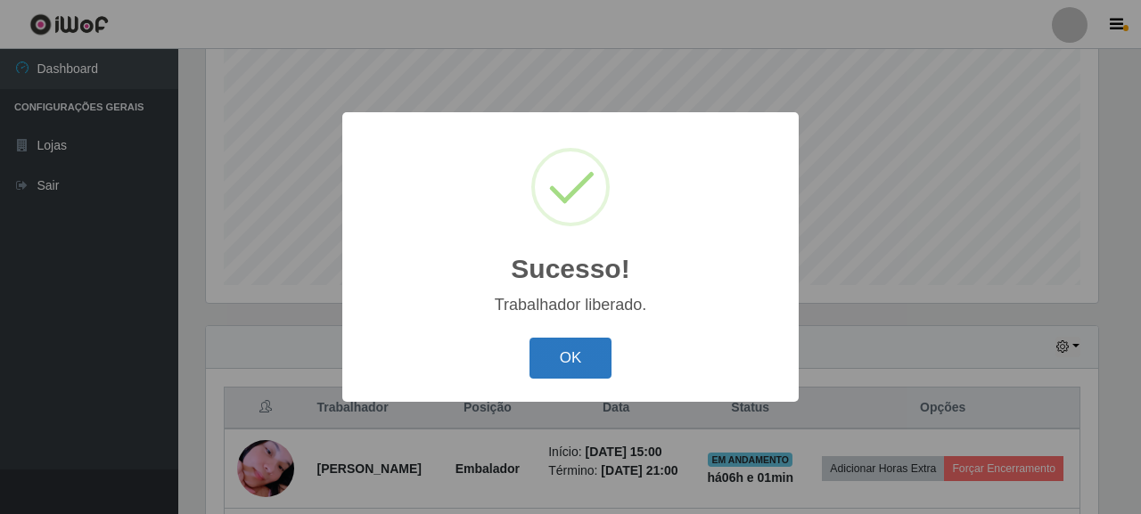
click at [576, 343] on button "OK" at bounding box center [570, 359] width 83 height 42
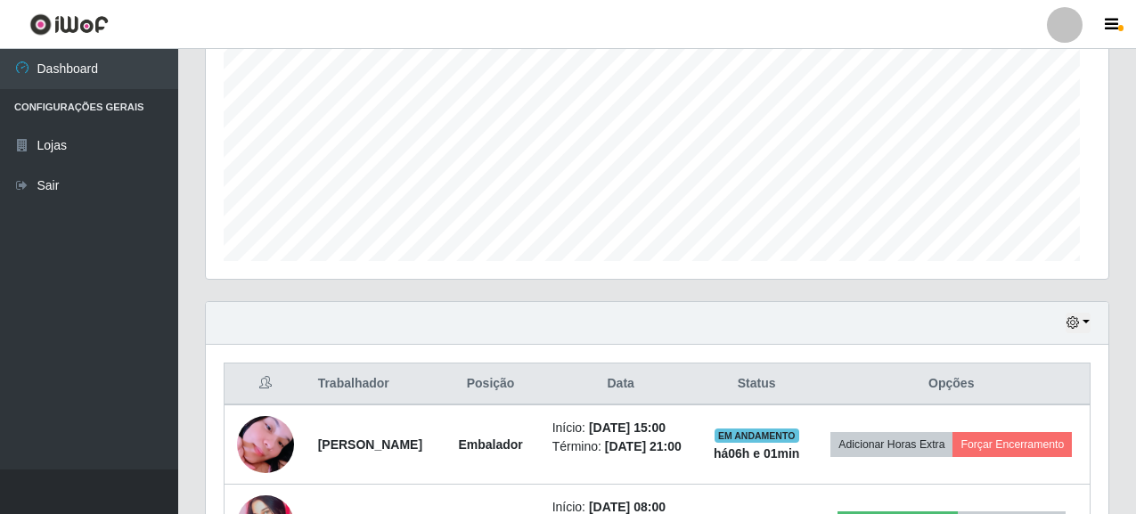
scroll to position [0, 0]
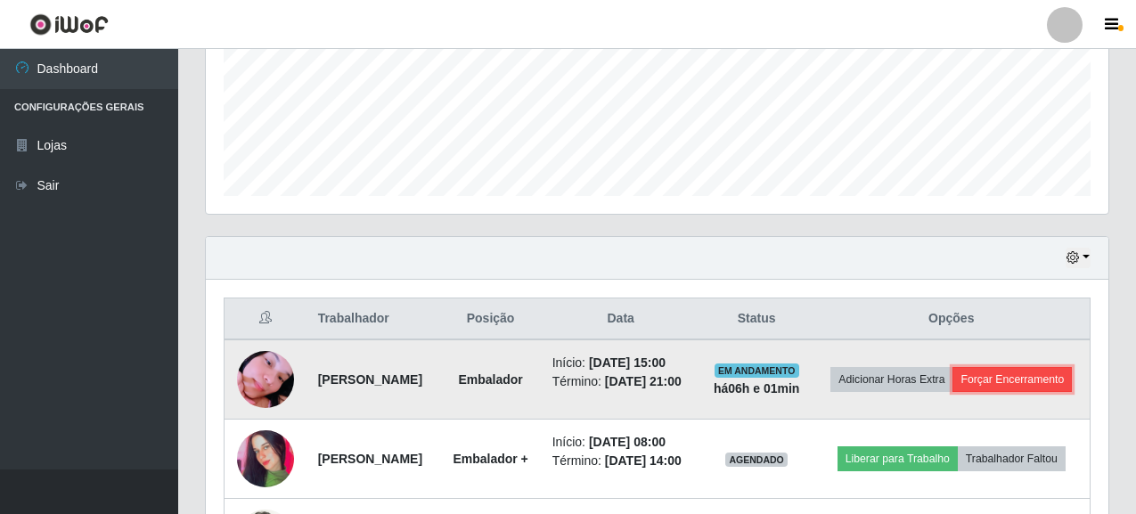
click at [967, 392] on button "Forçar Encerramento" at bounding box center [1012, 379] width 119 height 25
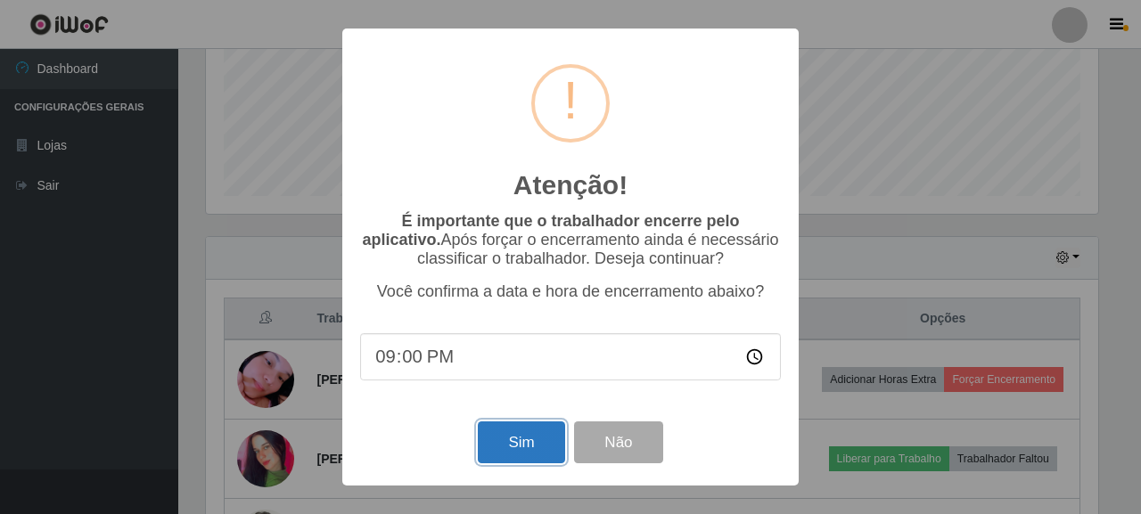
click at [506, 442] on button "Sim" at bounding box center [521, 443] width 86 height 42
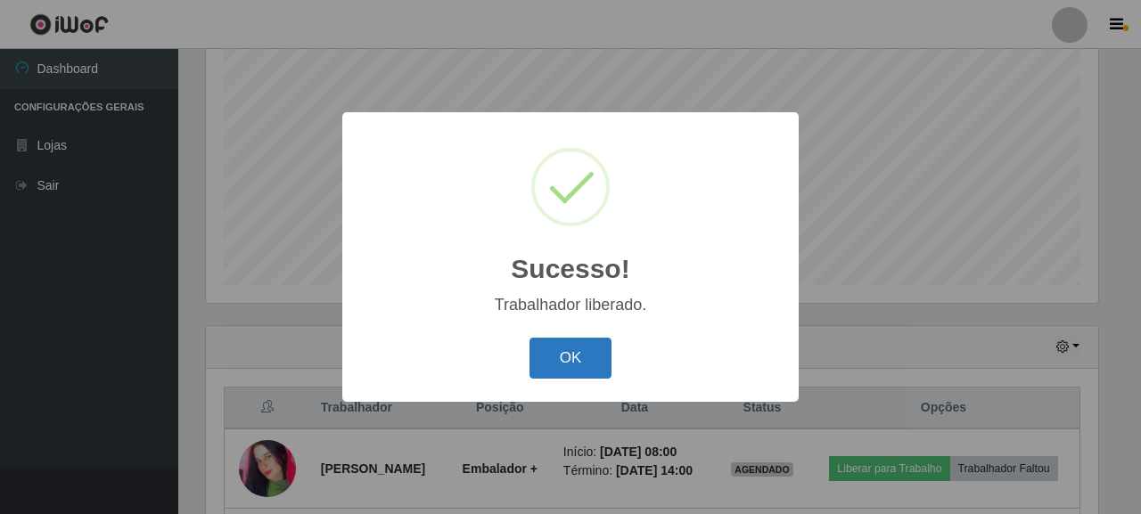
click at [545, 348] on button "OK" at bounding box center [570, 359] width 83 height 42
